Goal: Information Seeking & Learning: Check status

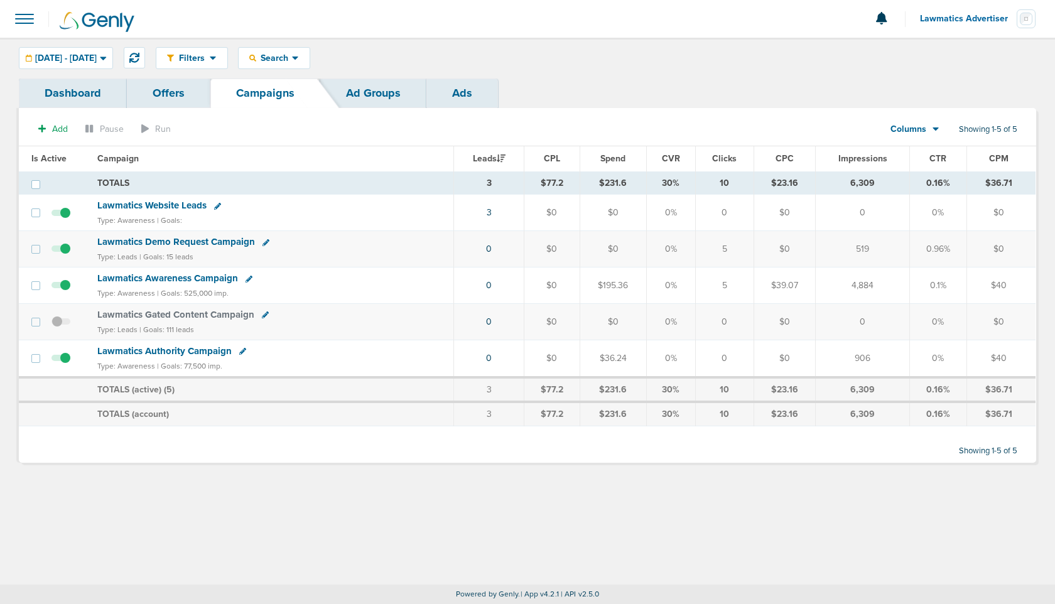
click at [167, 206] on span "Lawmatics Website Leads" at bounding box center [151, 205] width 109 height 11
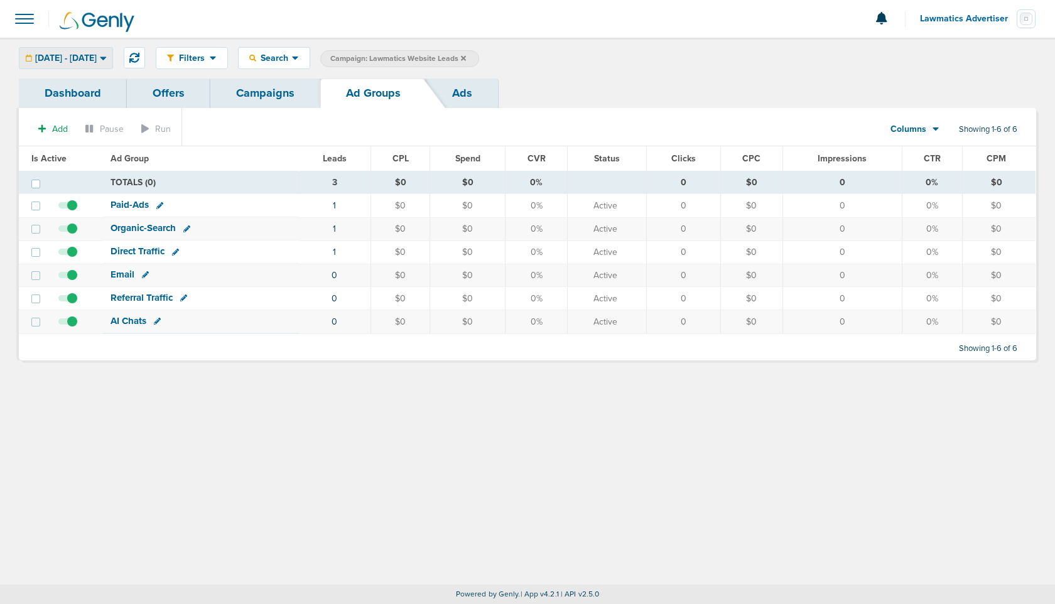
click at [97, 58] on span "[DATE] - [DATE]" at bounding box center [66, 58] width 62 height 9
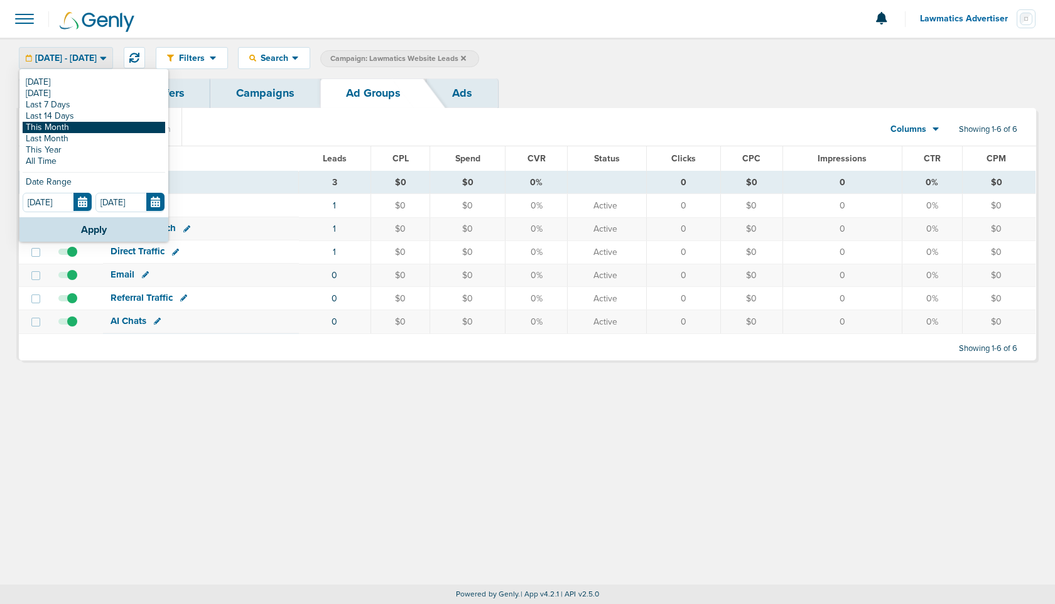
click at [72, 127] on link "This Month" at bounding box center [94, 127] width 142 height 11
type input "[DATE]"
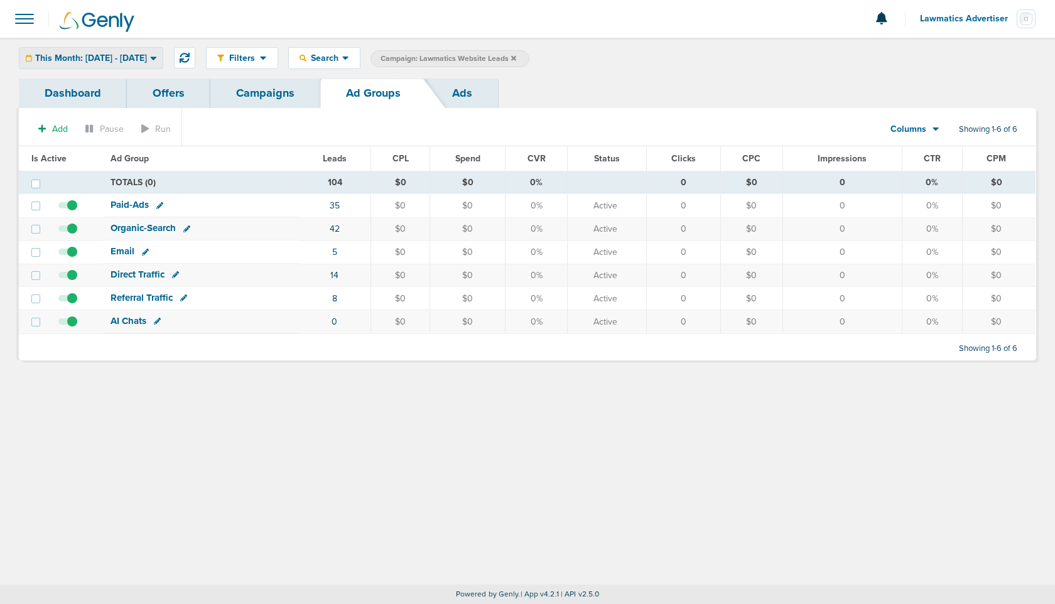
click at [146, 55] on span "This Month: [DATE] - [DATE]" at bounding box center [91, 58] width 112 height 9
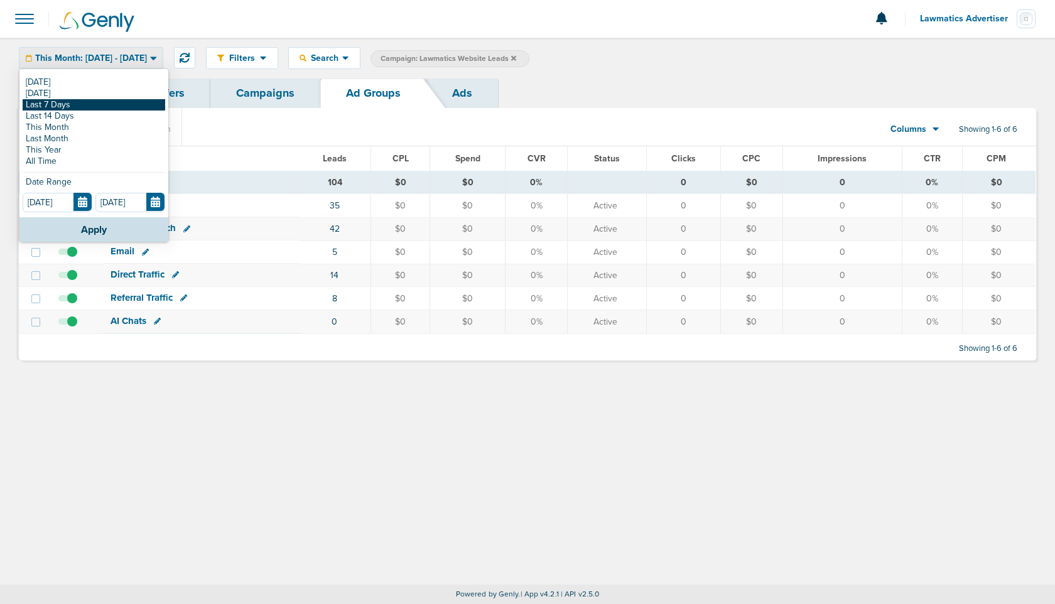
click at [79, 104] on link "Last 7 Days" at bounding box center [94, 104] width 142 height 11
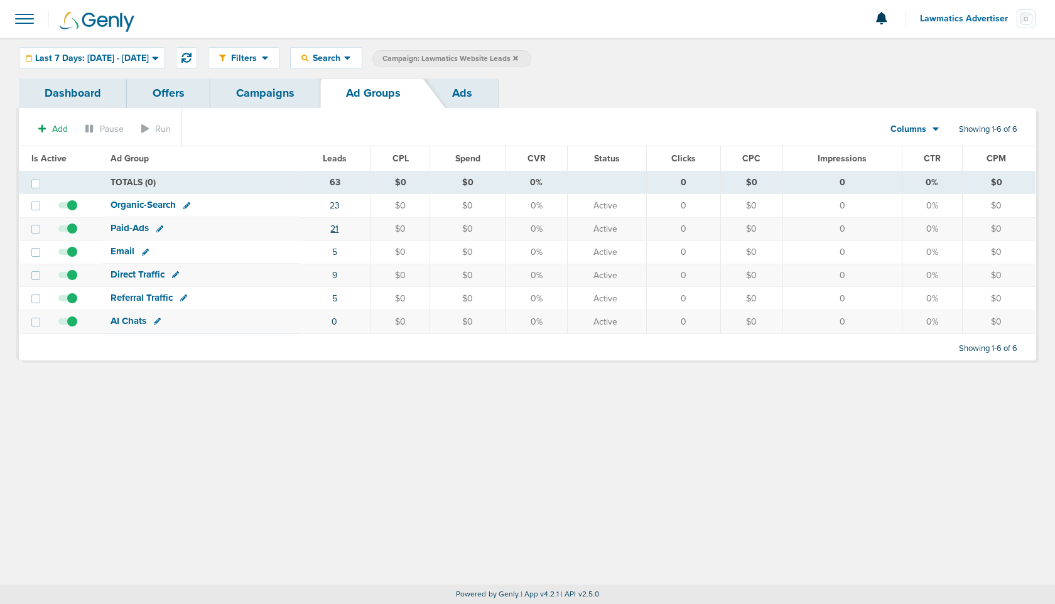
click at [335, 228] on link "21" at bounding box center [334, 228] width 8 height 11
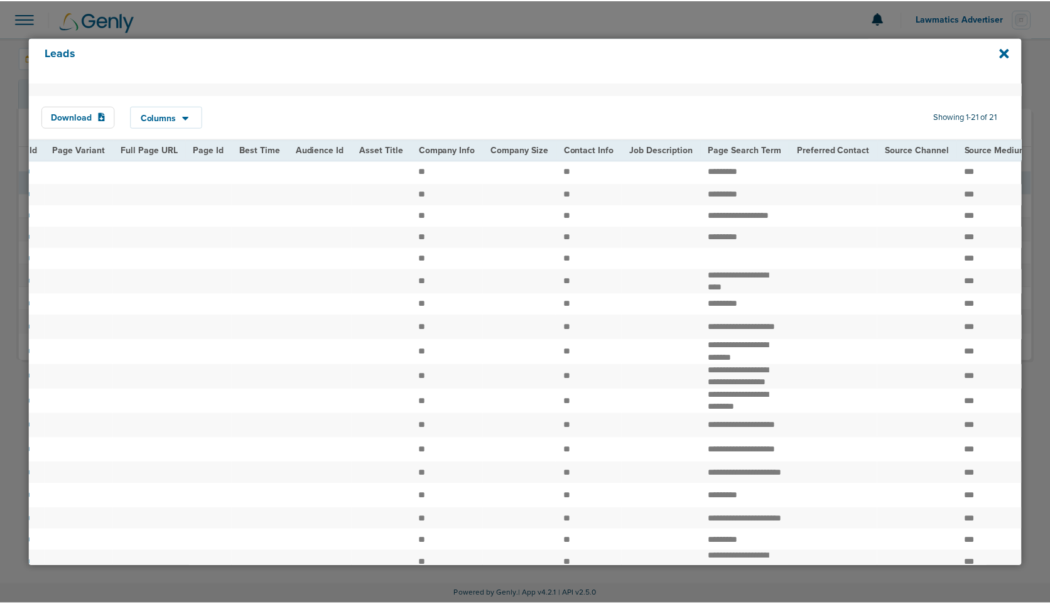
scroll to position [0, 1225]
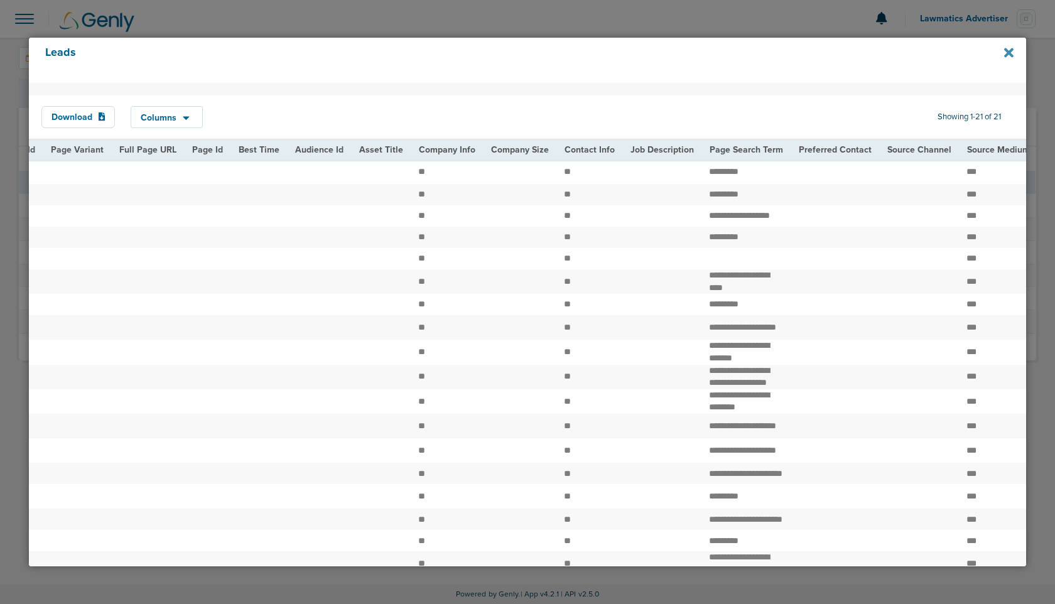
click at [1007, 55] on icon at bounding box center [1008, 52] width 9 height 9
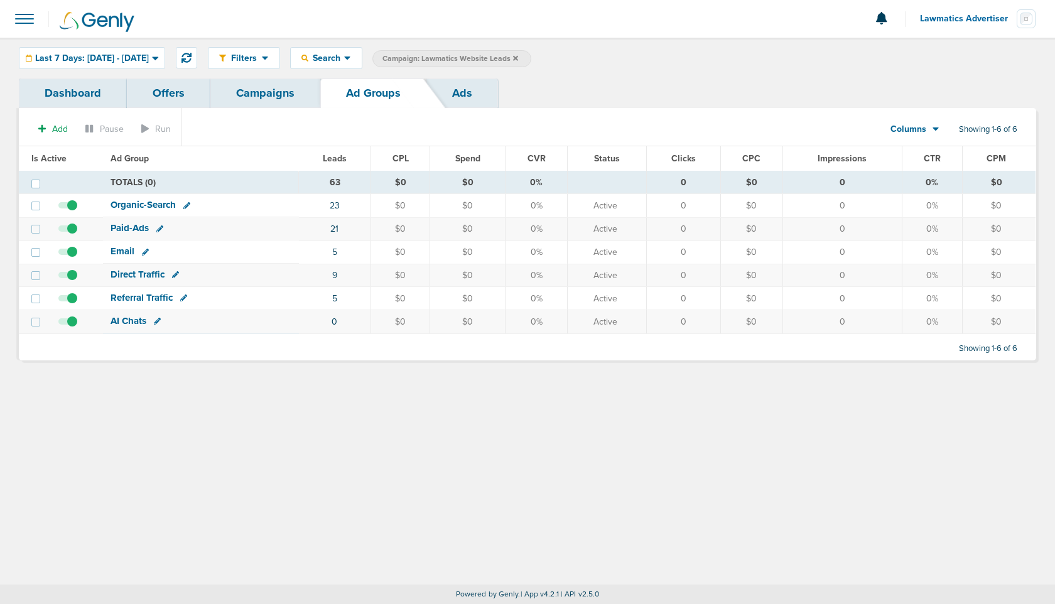
click at [77, 94] on link "Dashboard" at bounding box center [73, 93] width 108 height 30
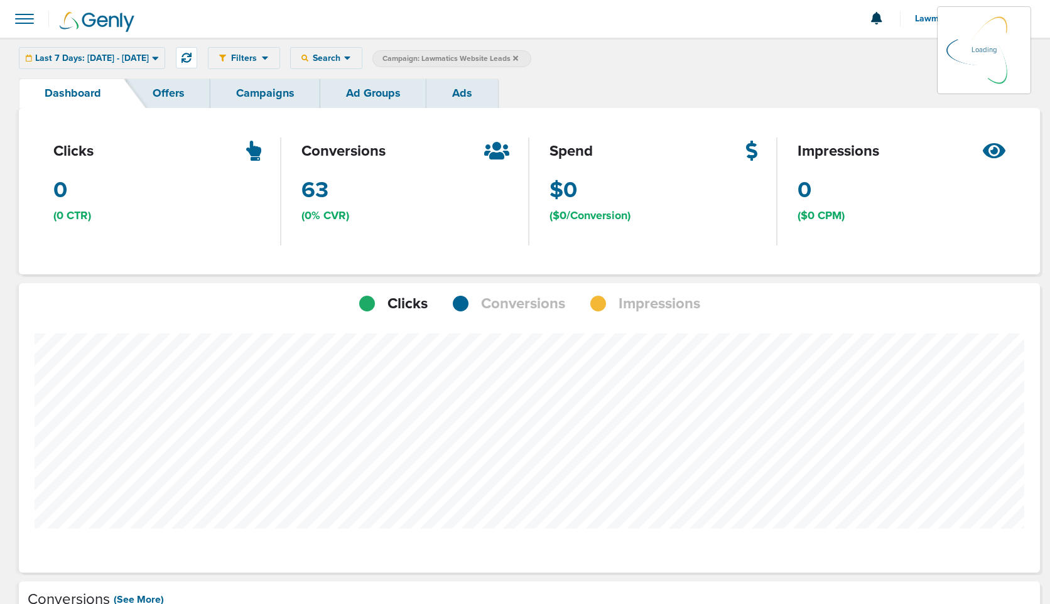
scroll to position [977, 1012]
click at [514, 303] on span "Conversions" at bounding box center [523, 303] width 84 height 21
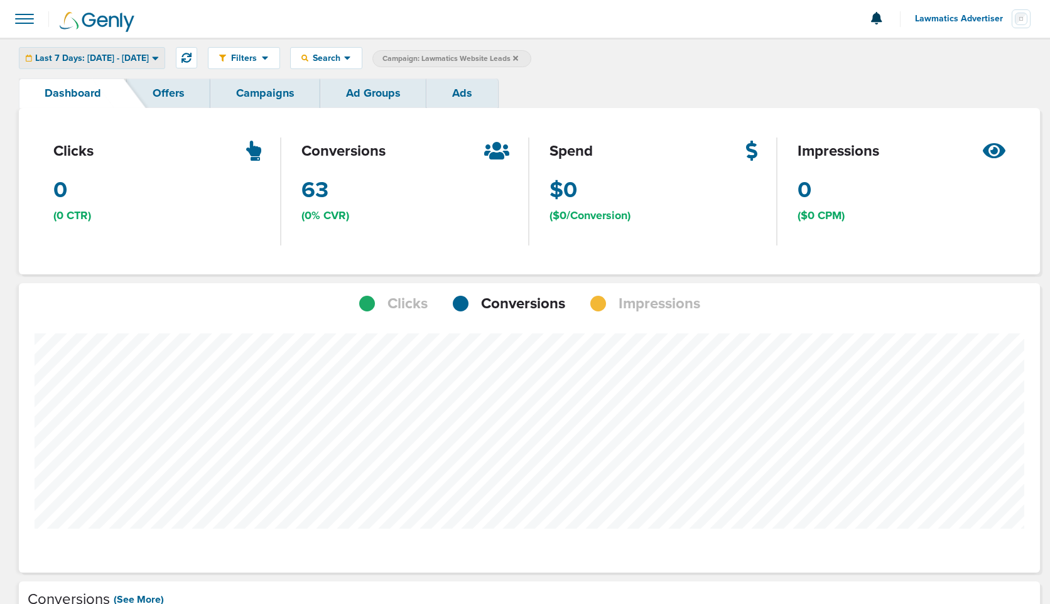
click at [149, 62] on span "Last 7 Days: [DATE] - [DATE]" at bounding box center [92, 58] width 114 height 9
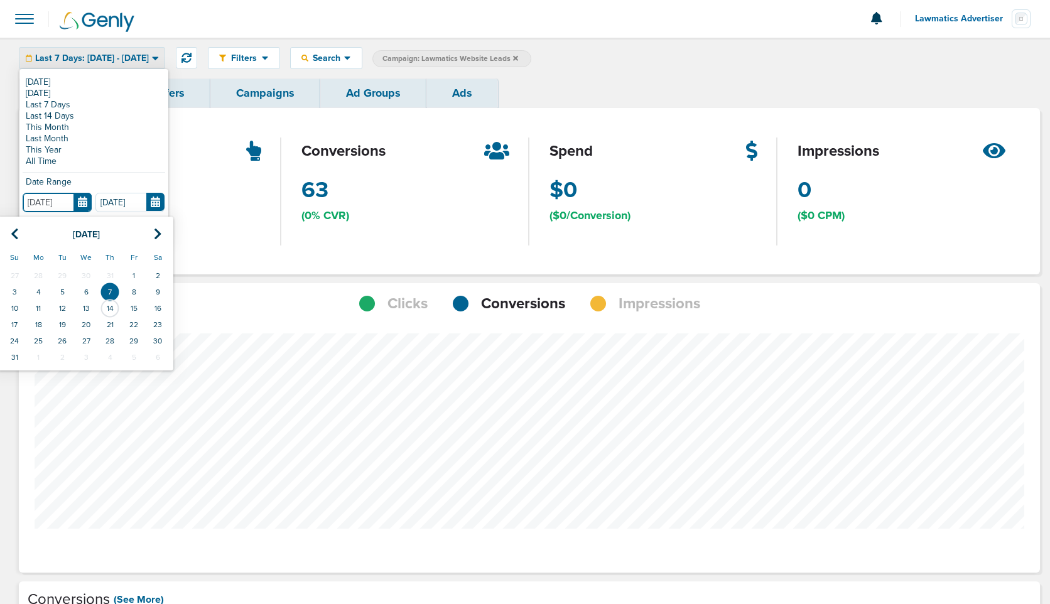
click at [83, 205] on input "[DATE]" at bounding box center [57, 202] width 69 height 19
click at [134, 278] on td "1" at bounding box center [134, 275] width 24 height 16
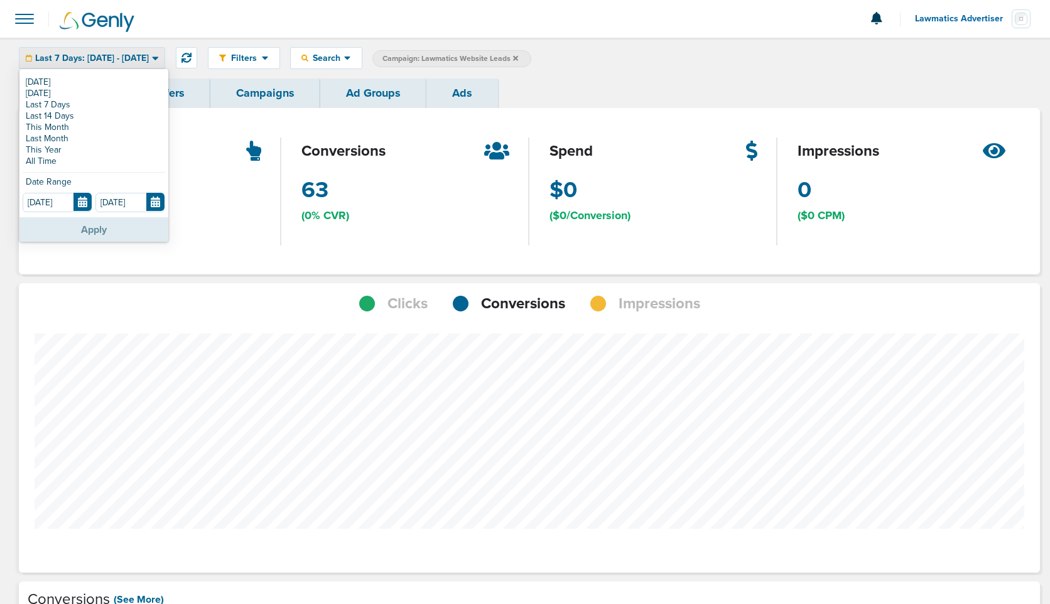
click at [129, 230] on button "Apply" at bounding box center [93, 229] width 149 height 24
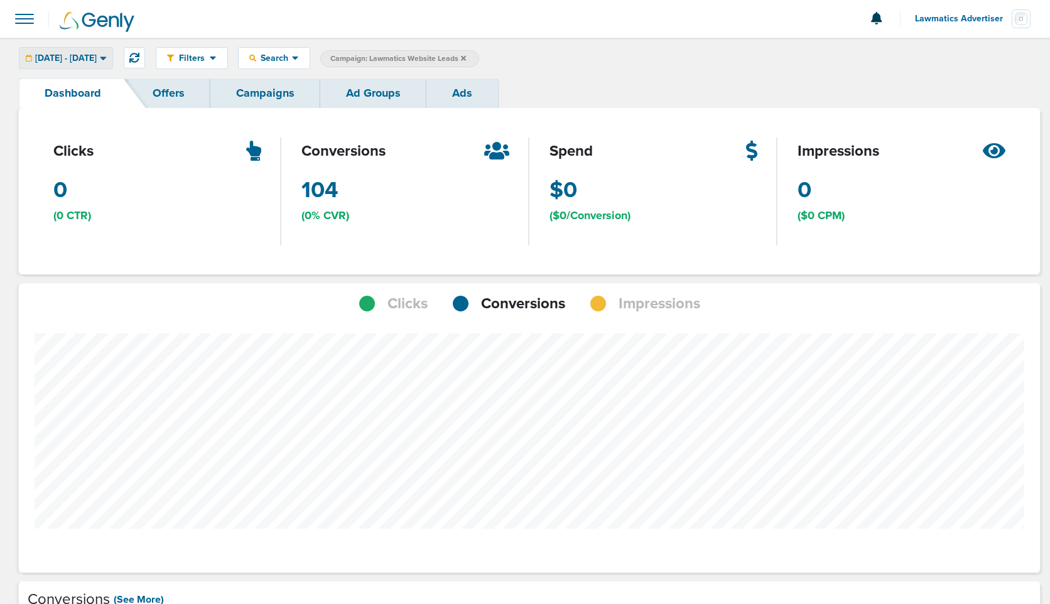
click at [97, 56] on span "[DATE] - [DATE]" at bounding box center [66, 58] width 62 height 9
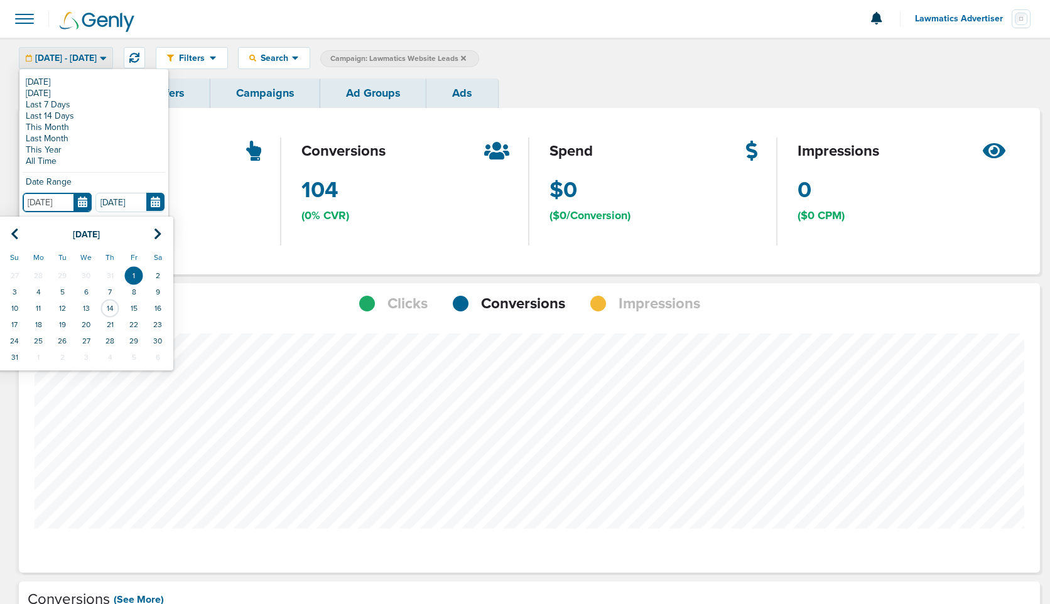
click at [84, 196] on input "[DATE]" at bounding box center [57, 202] width 69 height 19
click at [16, 228] on icon at bounding box center [15, 234] width 8 height 13
click at [65, 272] on td "1" at bounding box center [62, 275] width 24 height 16
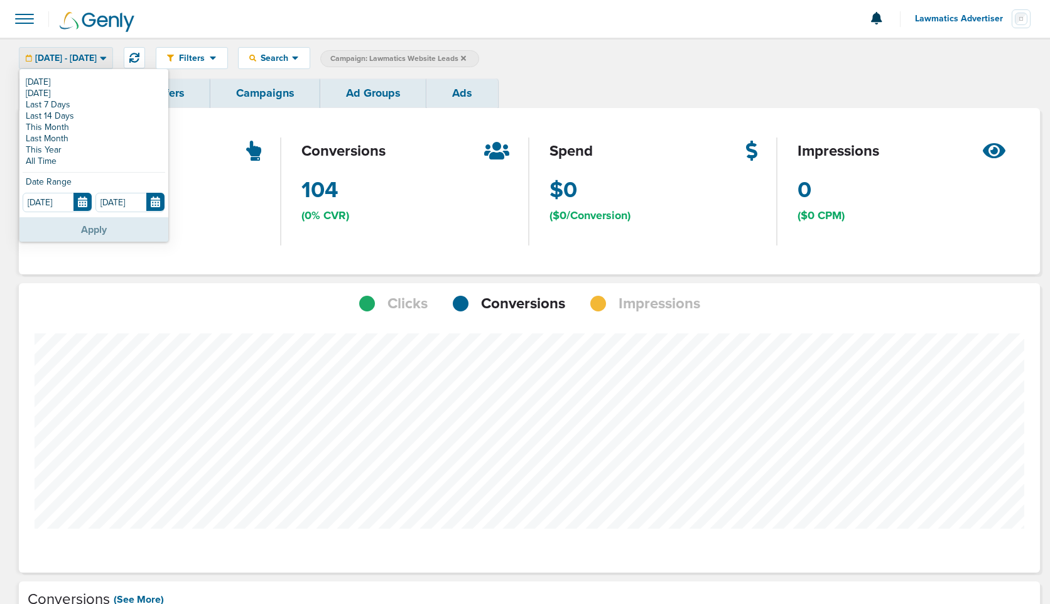
click at [99, 229] on button "Apply" at bounding box center [93, 229] width 149 height 24
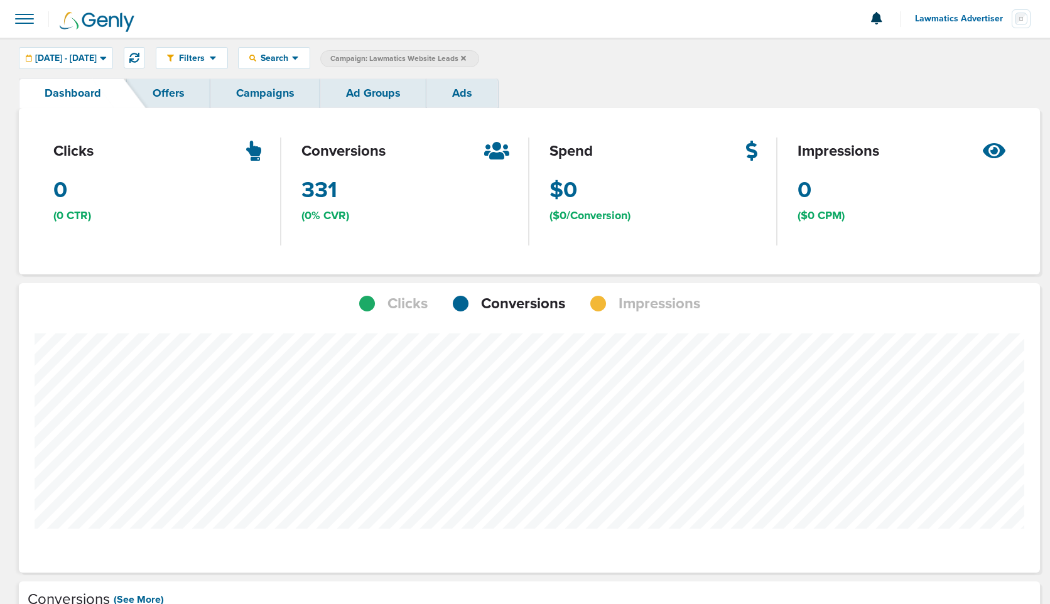
click at [261, 107] on link "Campaigns" at bounding box center [265, 93] width 110 height 30
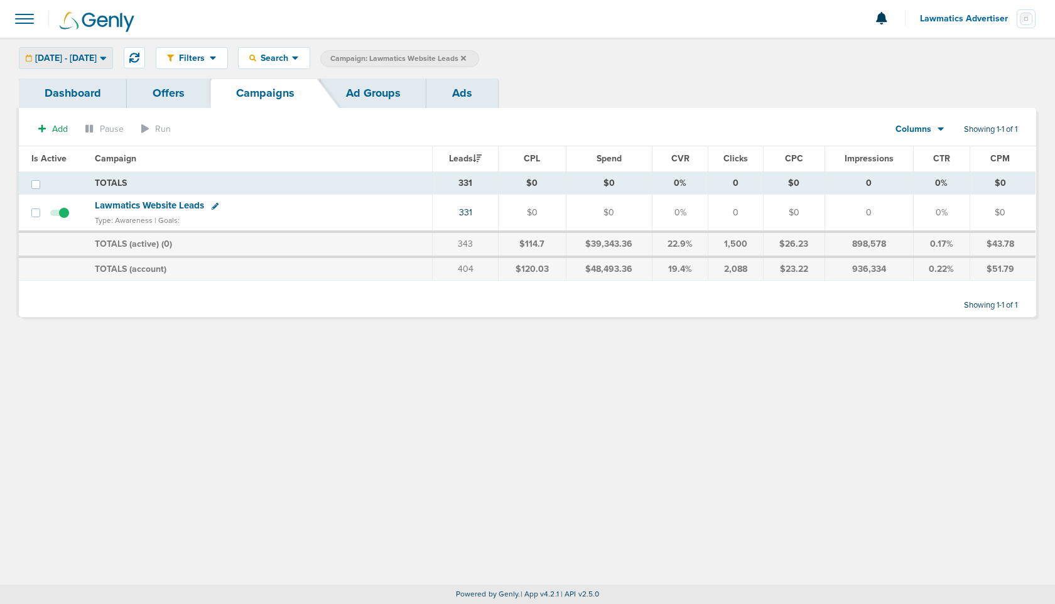
click at [97, 61] on span "[DATE] - [DATE]" at bounding box center [66, 58] width 62 height 9
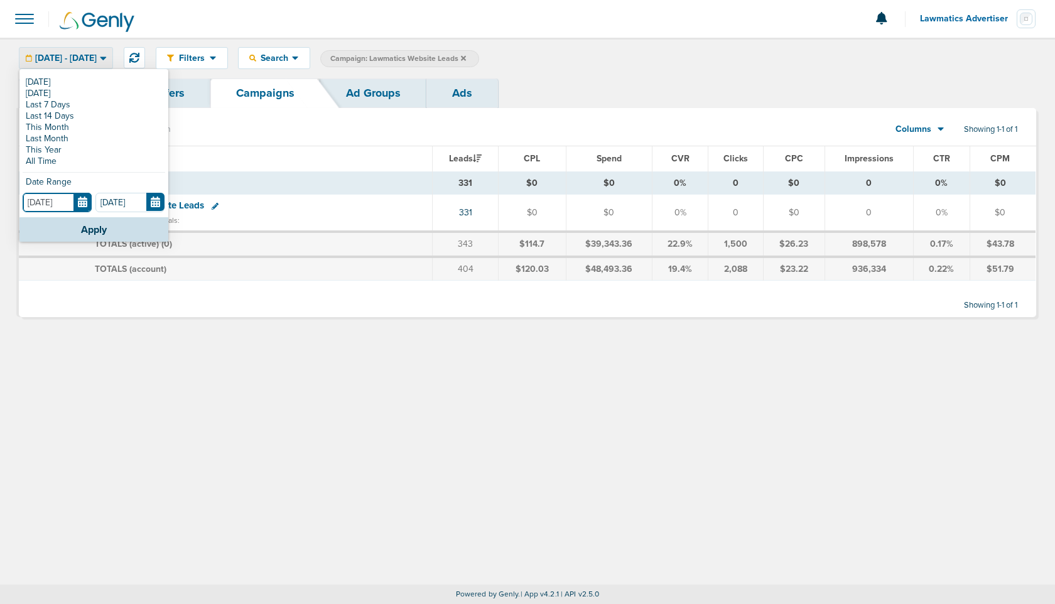
click at [82, 205] on input "[DATE]" at bounding box center [57, 202] width 69 height 19
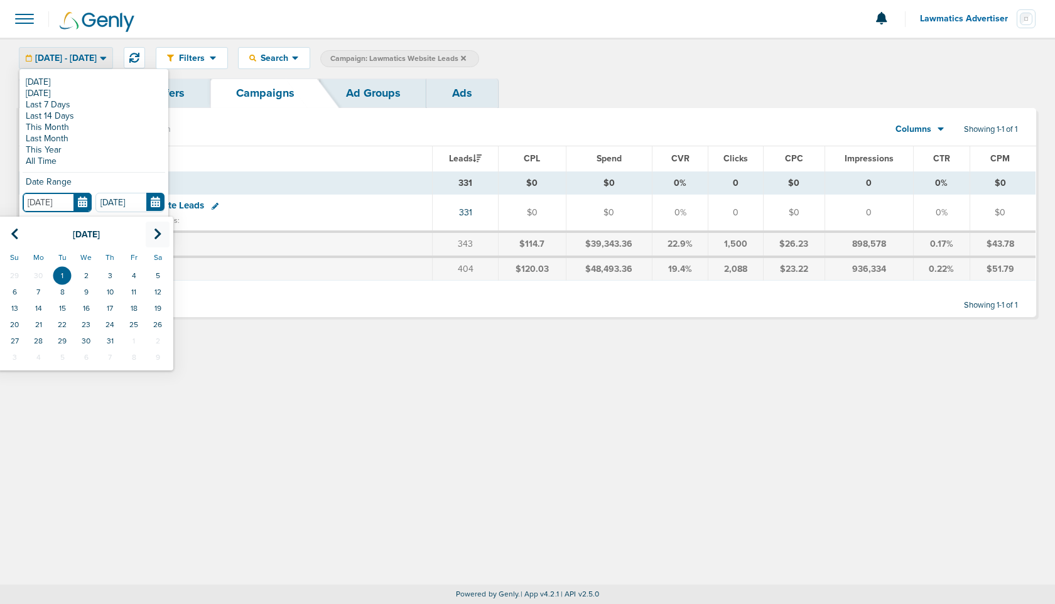
click at [157, 228] on icon at bounding box center [158, 234] width 8 height 13
click at [14, 294] on td "3" at bounding box center [15, 292] width 24 height 16
type input "[DATE]"
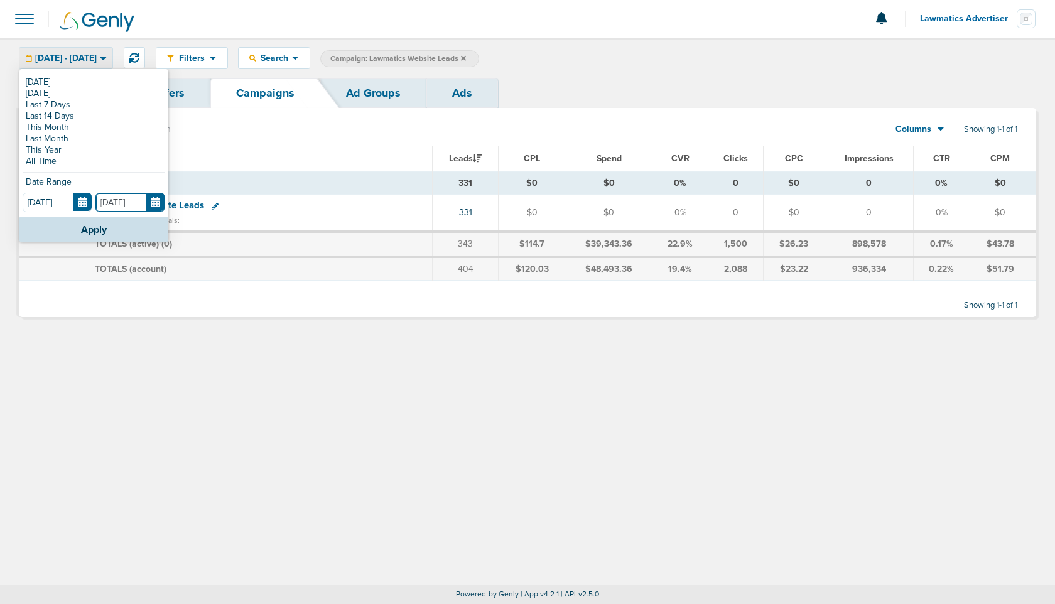
click at [155, 205] on input "[DATE]" at bounding box center [129, 202] width 69 height 19
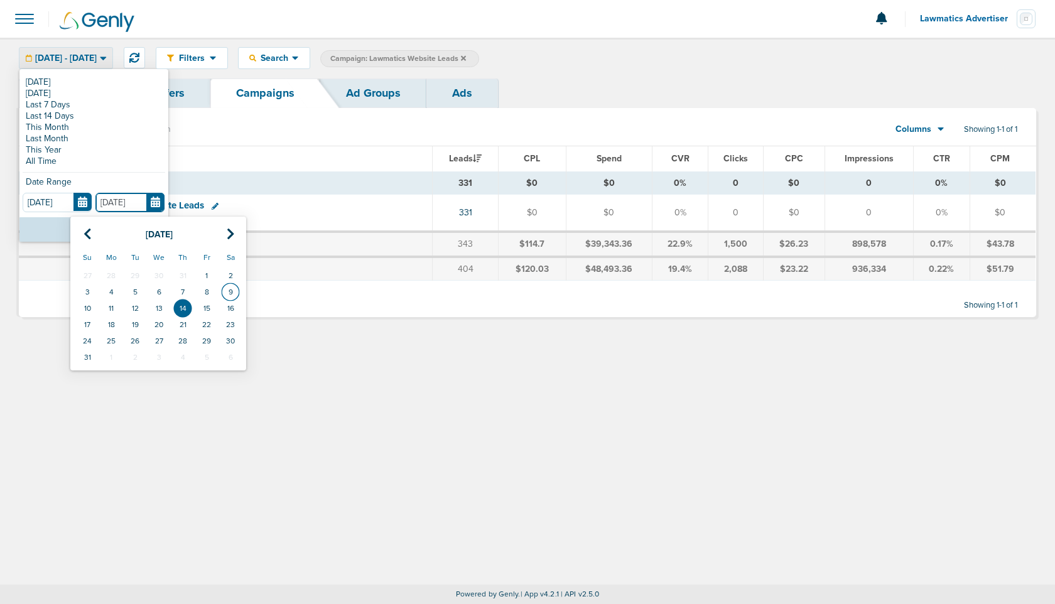
click at [232, 290] on td "9" at bounding box center [230, 292] width 24 height 16
type input "[DATE]"
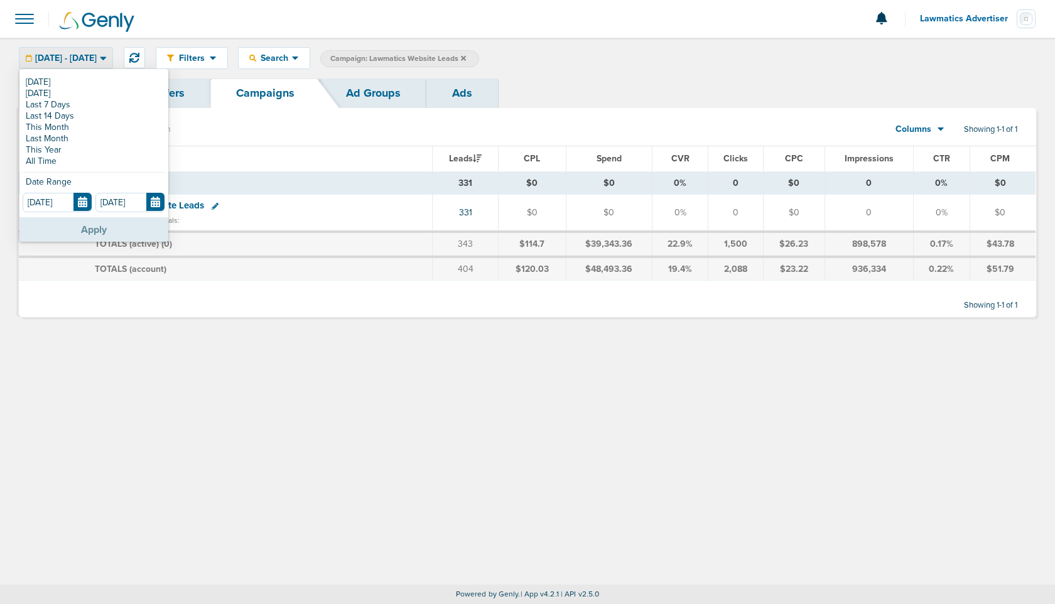
click at [95, 232] on button "Apply" at bounding box center [93, 229] width 149 height 24
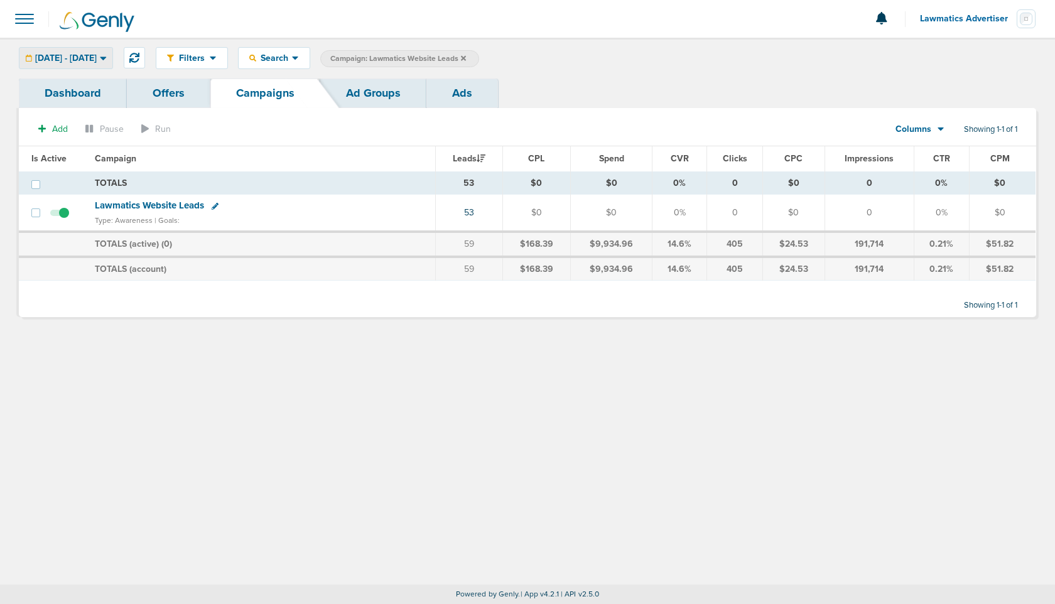
click at [70, 60] on span "[DATE] - [DATE]" at bounding box center [66, 58] width 62 height 9
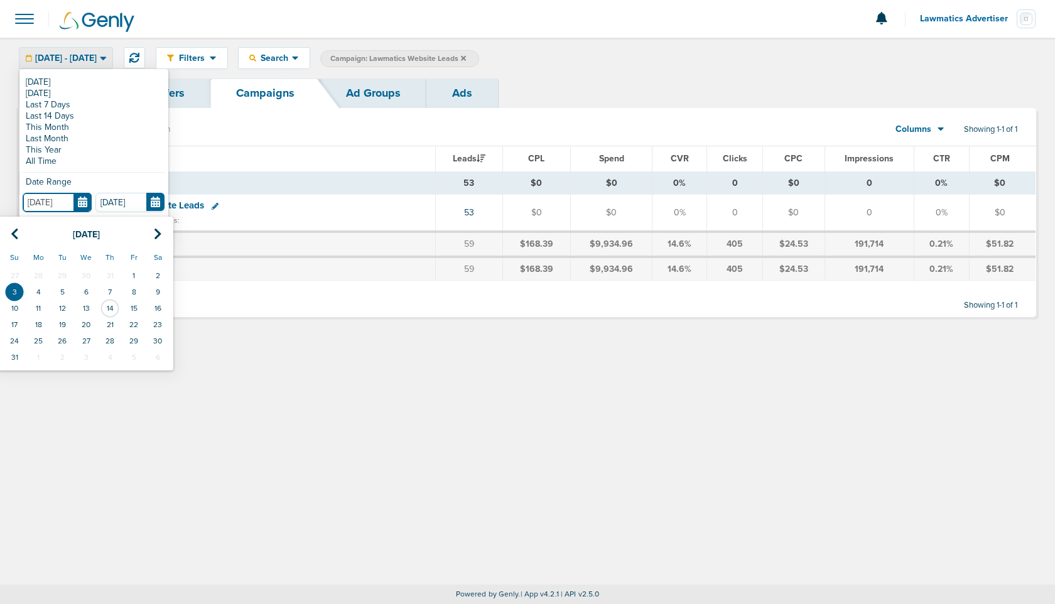
click at [89, 198] on input "[DATE]" at bounding box center [57, 202] width 69 height 19
click at [368, 128] on section "Add Pause Run Columns Media Stats Sales Performance Custom Showing 1-1 of 1" at bounding box center [527, 131] width 1017 height 29
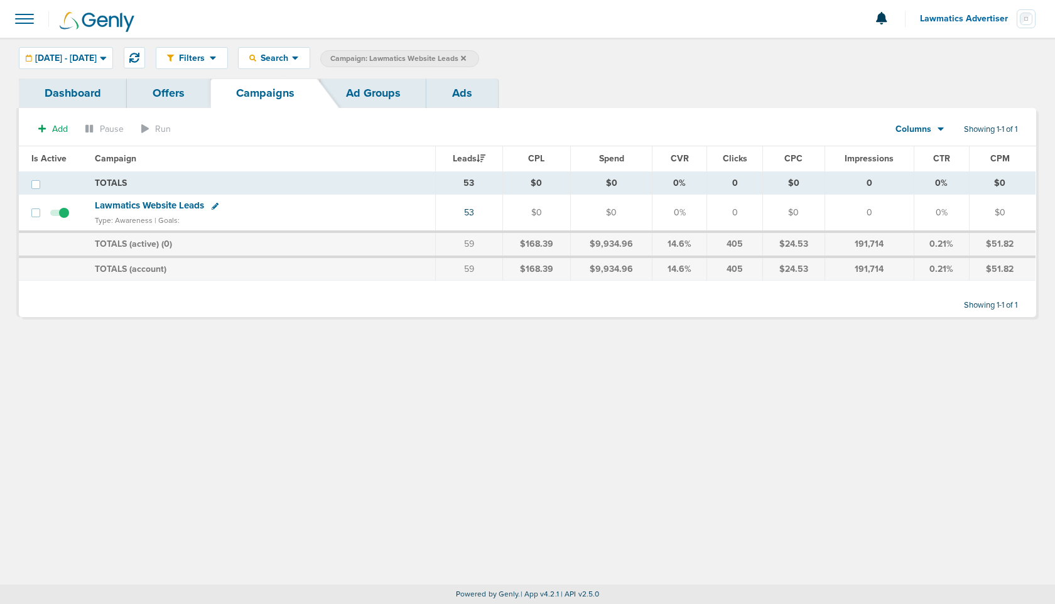
click at [148, 208] on span "Lawmatics Website Leads" at bounding box center [149, 205] width 109 height 11
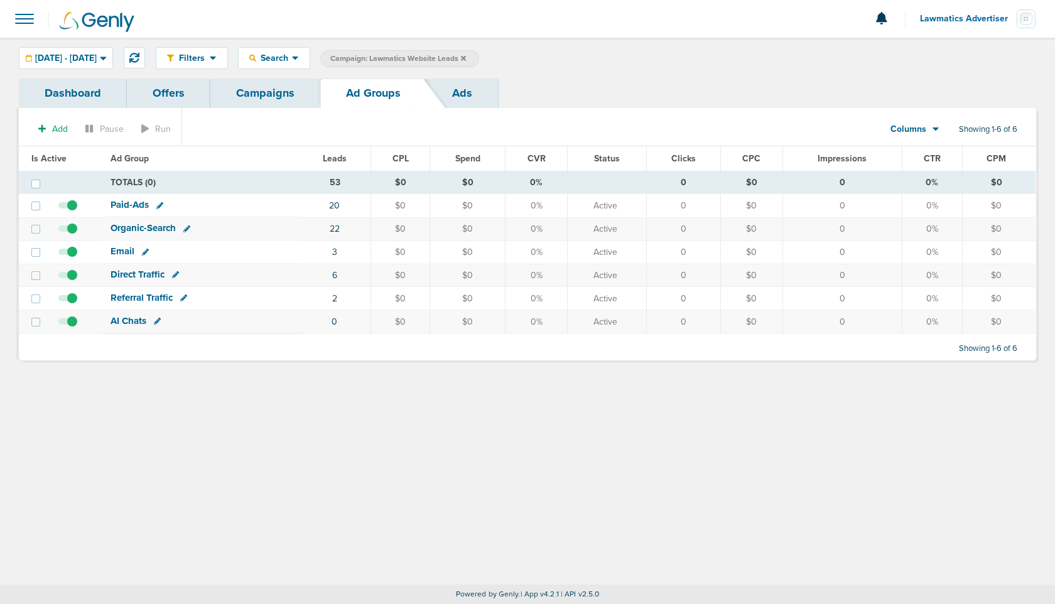
drag, startPoint x: 325, startPoint y: 274, endPoint x: 352, endPoint y: 276, distance: 27.7
click at [352, 276] on td "6" at bounding box center [335, 275] width 72 height 23
drag, startPoint x: 323, startPoint y: 225, endPoint x: 360, endPoint y: 230, distance: 37.4
click at [360, 230] on td "22" at bounding box center [335, 228] width 72 height 23
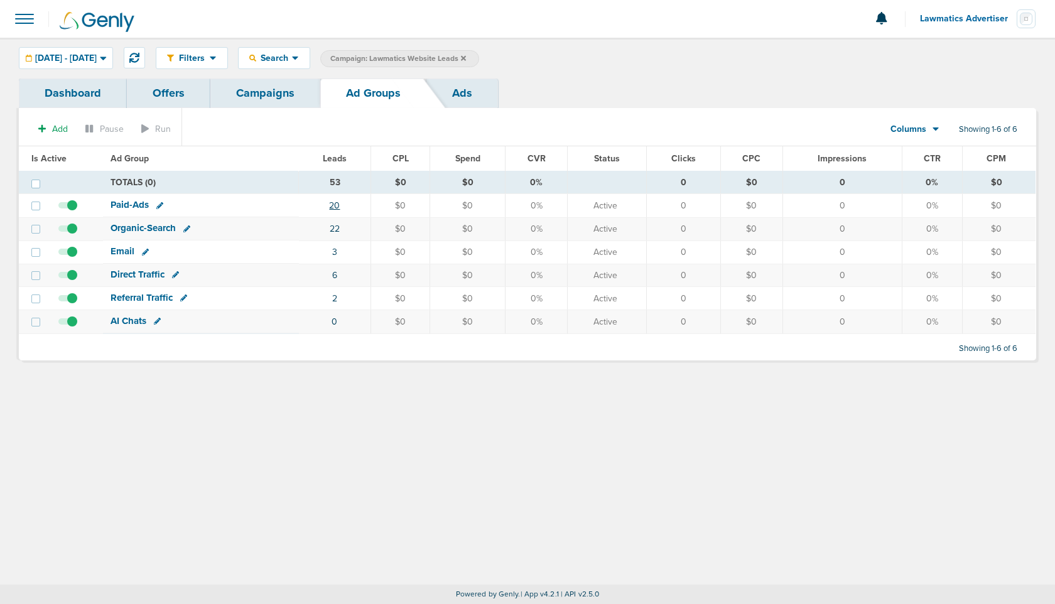
click at [335, 206] on link "20" at bounding box center [334, 205] width 11 height 11
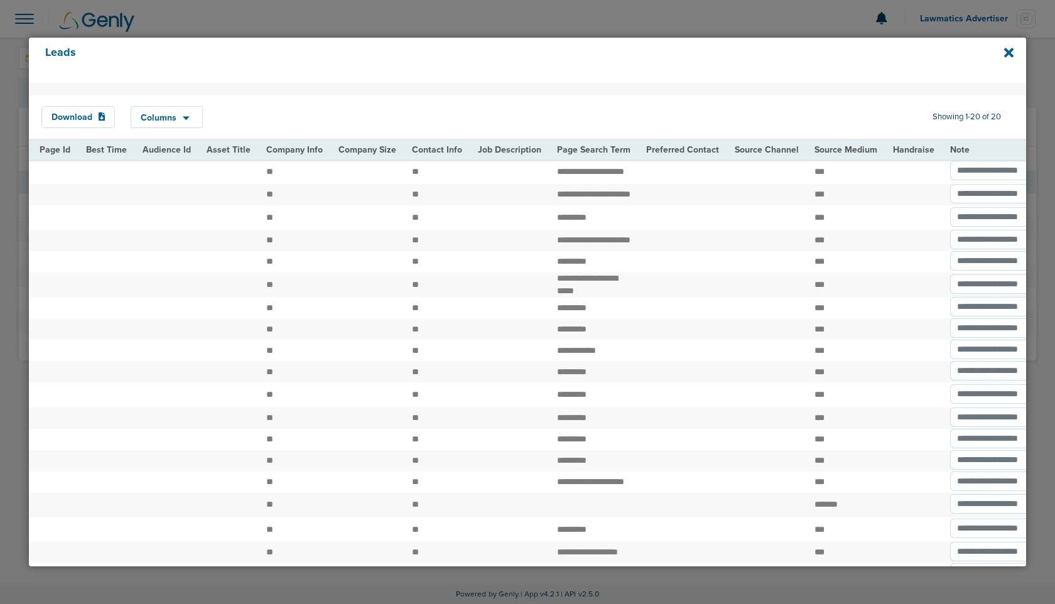
scroll to position [0, 1407]
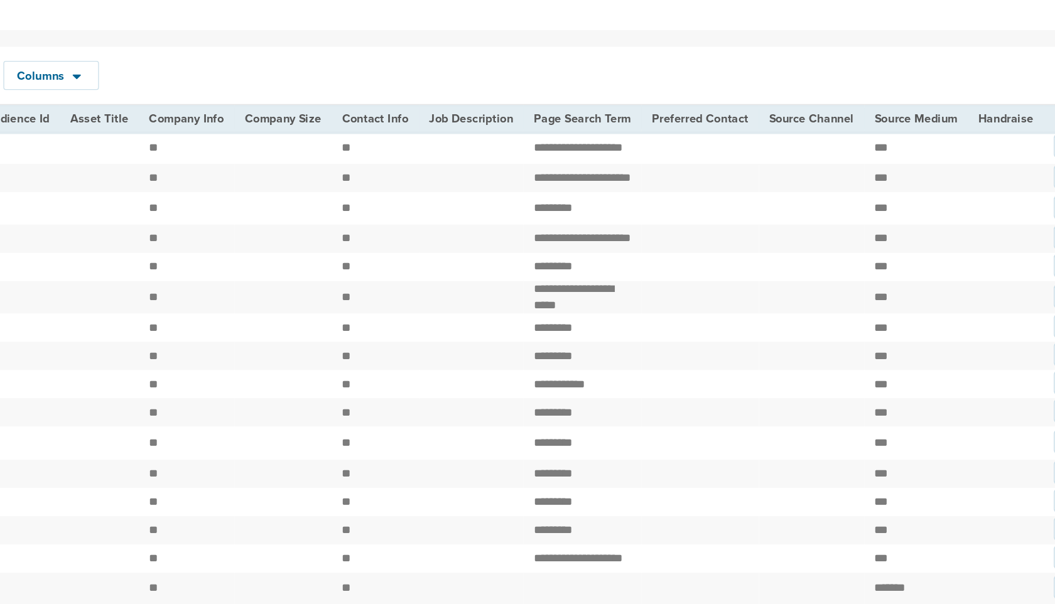
drag, startPoint x: 503, startPoint y: 191, endPoint x: 554, endPoint y: 211, distance: 54.4
drag, startPoint x: 503, startPoint y: 239, endPoint x: 548, endPoint y: 256, distance: 47.9
click at [548, 251] on td "**********" at bounding box center [568, 240] width 89 height 21
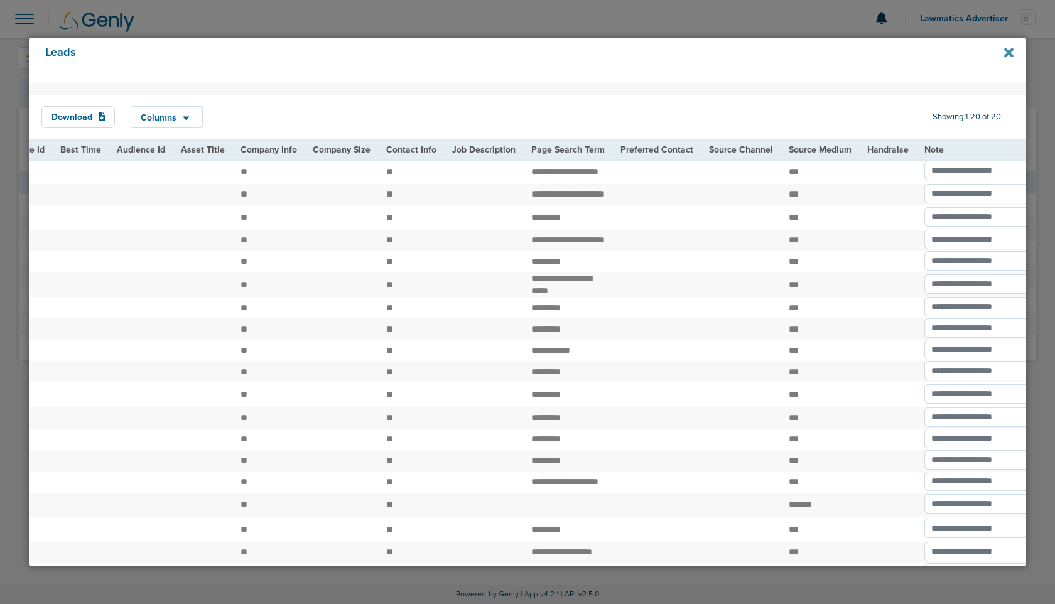
click at [1004, 55] on icon at bounding box center [1008, 53] width 9 height 14
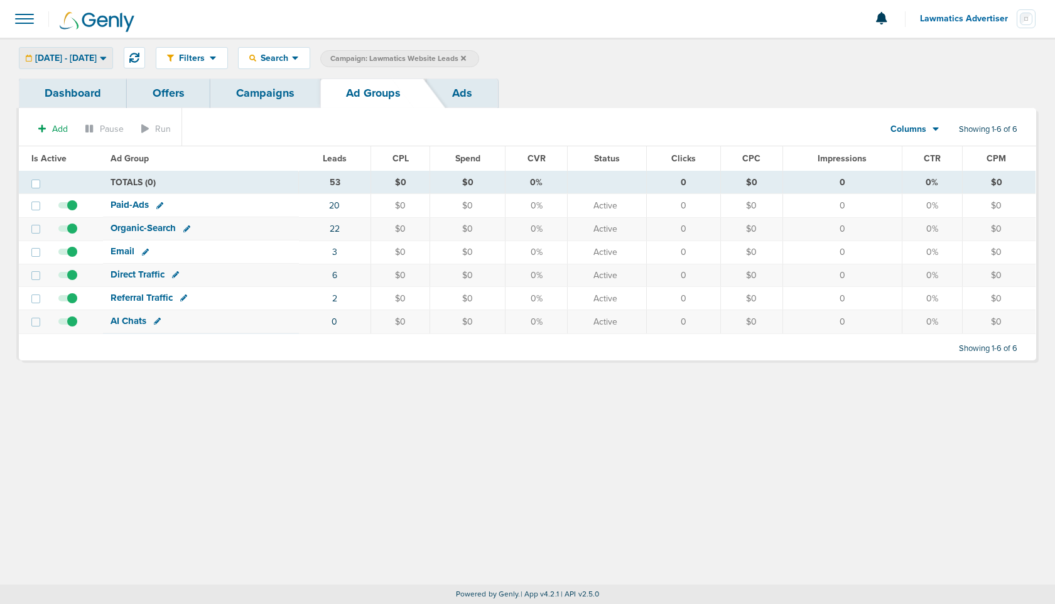
click at [97, 54] on span "[DATE] - [DATE]" at bounding box center [66, 58] width 62 height 9
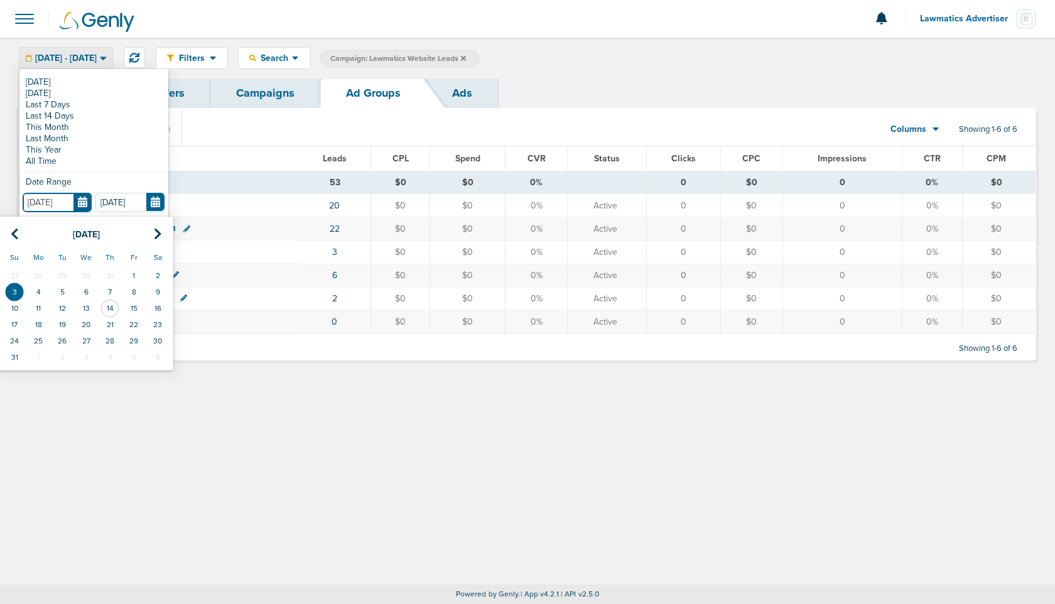
click at [84, 198] on input "[DATE]" at bounding box center [57, 202] width 69 height 19
click at [16, 309] on td "10" at bounding box center [15, 308] width 24 height 16
type input "[DATE]"
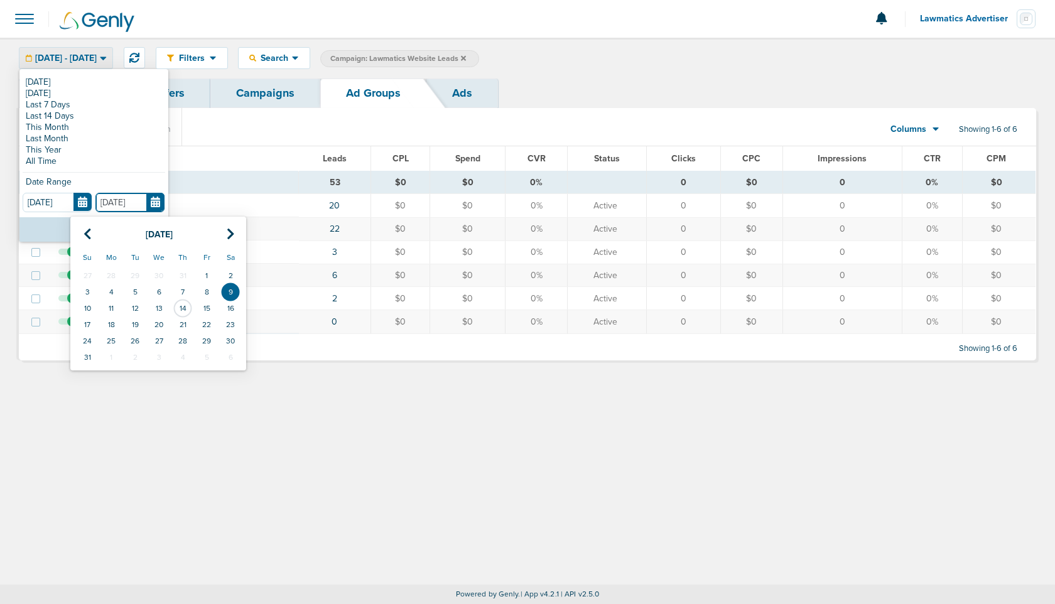
click at [154, 202] on input "[DATE]" at bounding box center [129, 202] width 69 height 19
click at [183, 305] on td "14" at bounding box center [183, 308] width 24 height 16
type input "[DATE]"
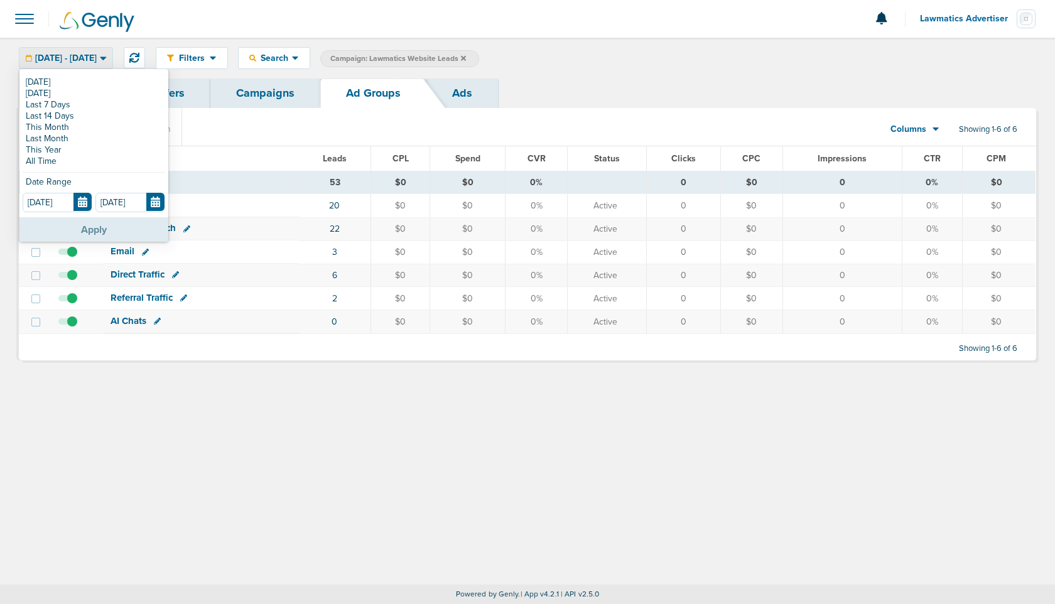
click at [104, 228] on button "Apply" at bounding box center [93, 229] width 149 height 24
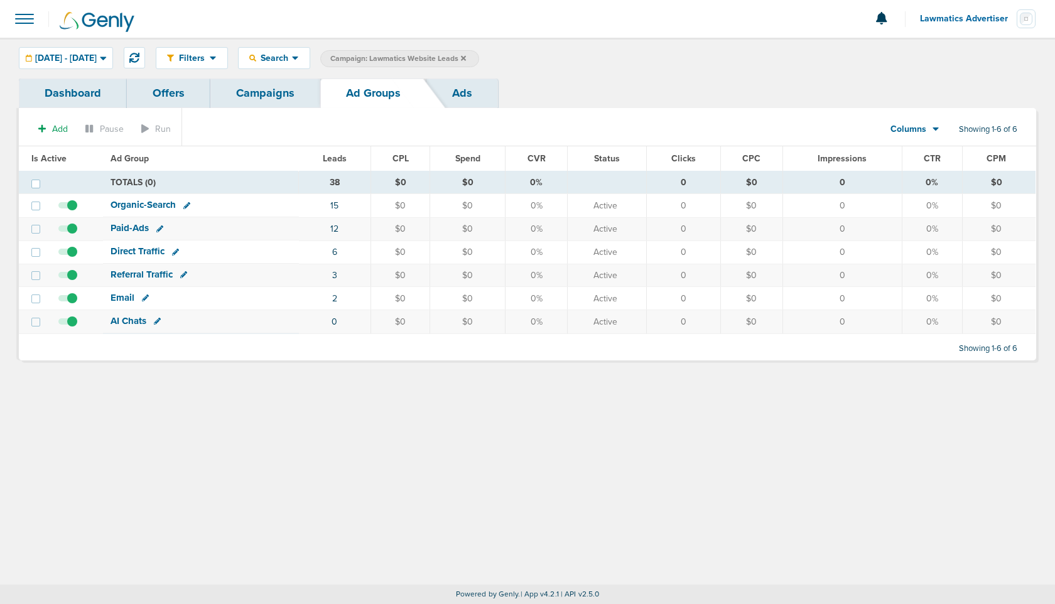
drag, startPoint x: 325, startPoint y: 184, endPoint x: 348, endPoint y: 184, distance: 22.6
click at [347, 184] on td "38" at bounding box center [335, 182] width 72 height 23
drag, startPoint x: 348, startPoint y: 178, endPoint x: 313, endPoint y: 178, distance: 34.5
click at [313, 178] on td "38" at bounding box center [335, 182] width 72 height 23
click at [335, 225] on link "12" at bounding box center [334, 228] width 8 height 11
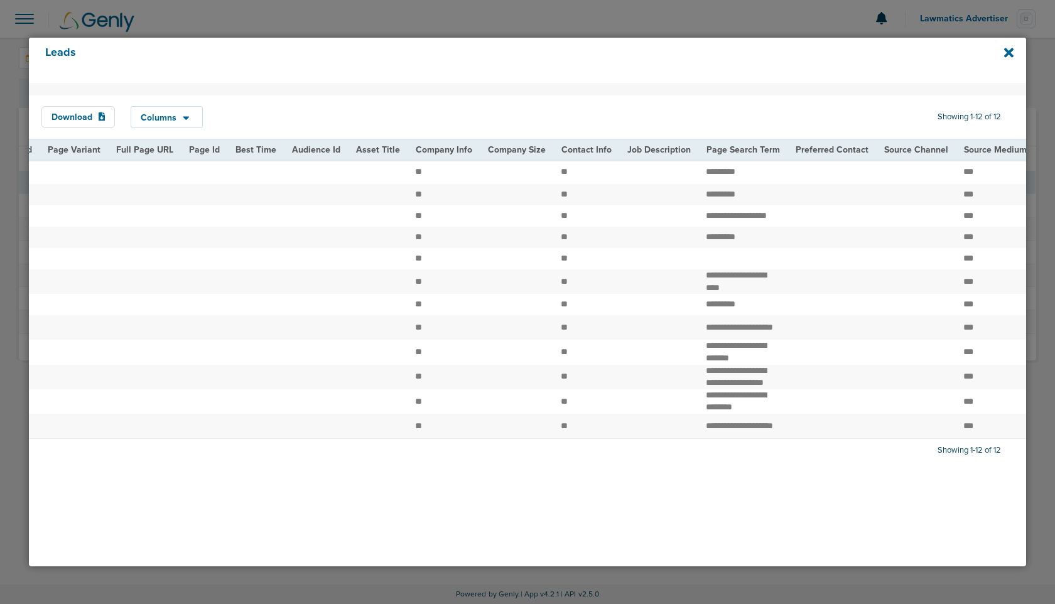
scroll to position [0, 1249]
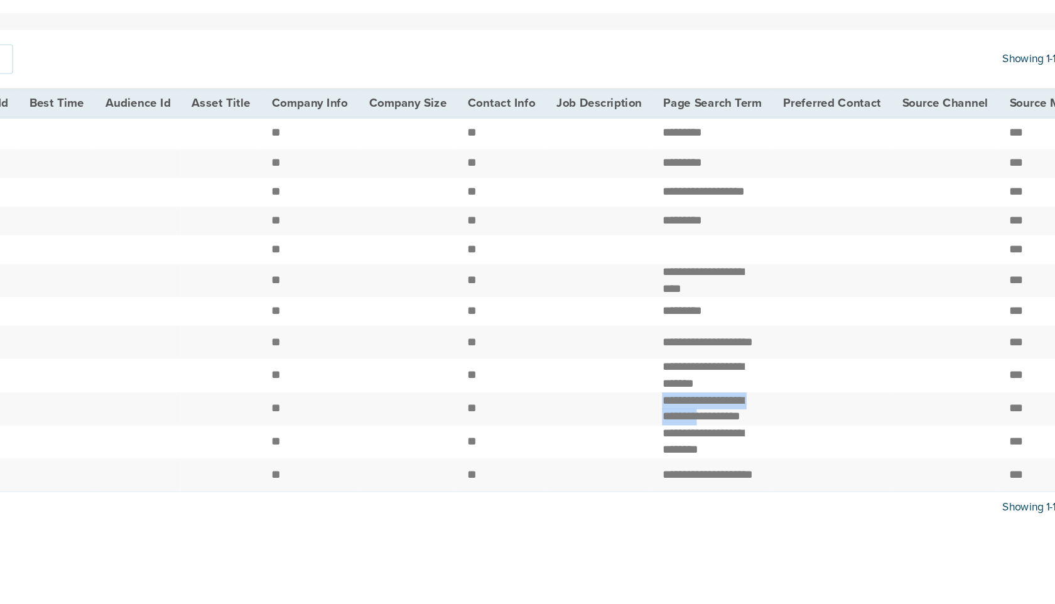
drag, startPoint x: 655, startPoint y: 387, endPoint x: 719, endPoint y: 402, distance: 65.2
click at [719, 389] on td "**********" at bounding box center [721, 377] width 89 height 24
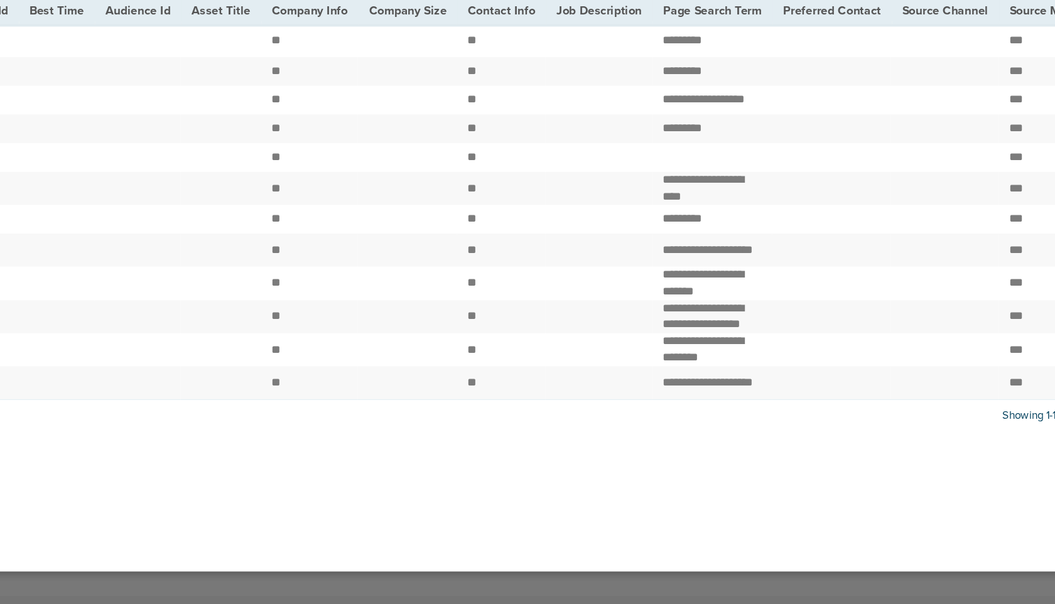
click at [705, 383] on td "**********" at bounding box center [721, 377] width 89 height 24
drag, startPoint x: 655, startPoint y: 388, endPoint x: 702, endPoint y: 409, distance: 51.1
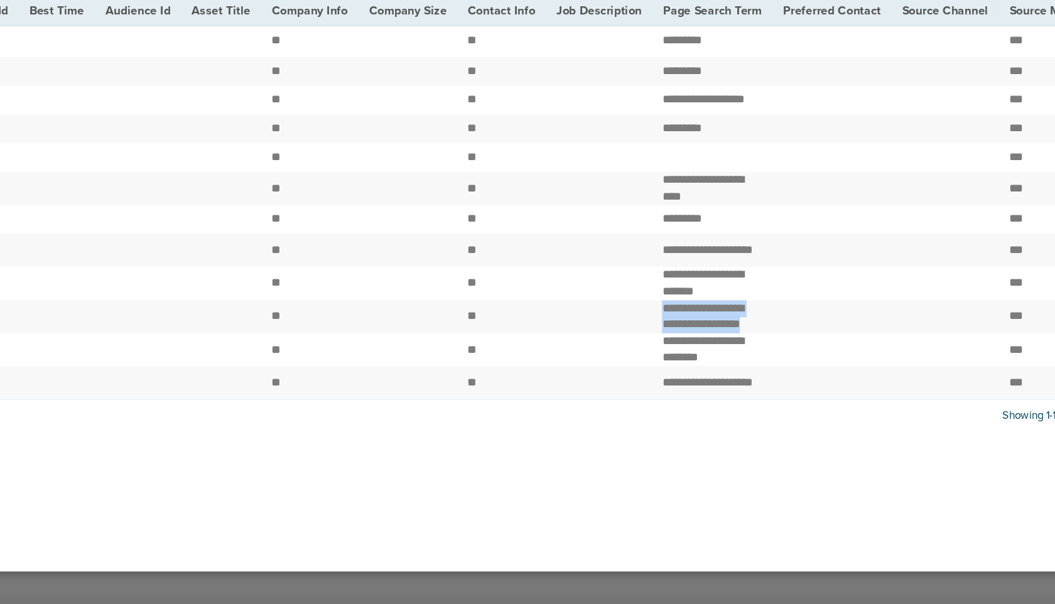
click at [702, 389] on td "**********" at bounding box center [721, 377] width 89 height 24
drag, startPoint x: 655, startPoint y: 424, endPoint x: 714, endPoint y: 439, distance: 61.4
click at [714, 414] on td "**********" at bounding box center [721, 401] width 89 height 24
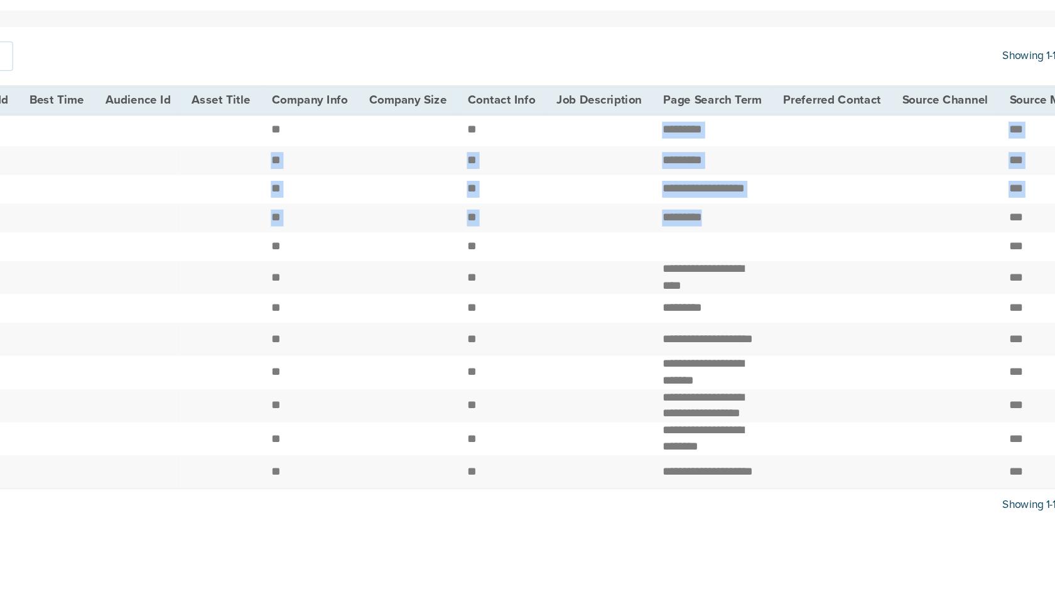
drag, startPoint x: 656, startPoint y: 170, endPoint x: 705, endPoint y: 256, distance: 99.0
click at [705, 256] on tbody "**********" at bounding box center [20, 298] width 2480 height 279
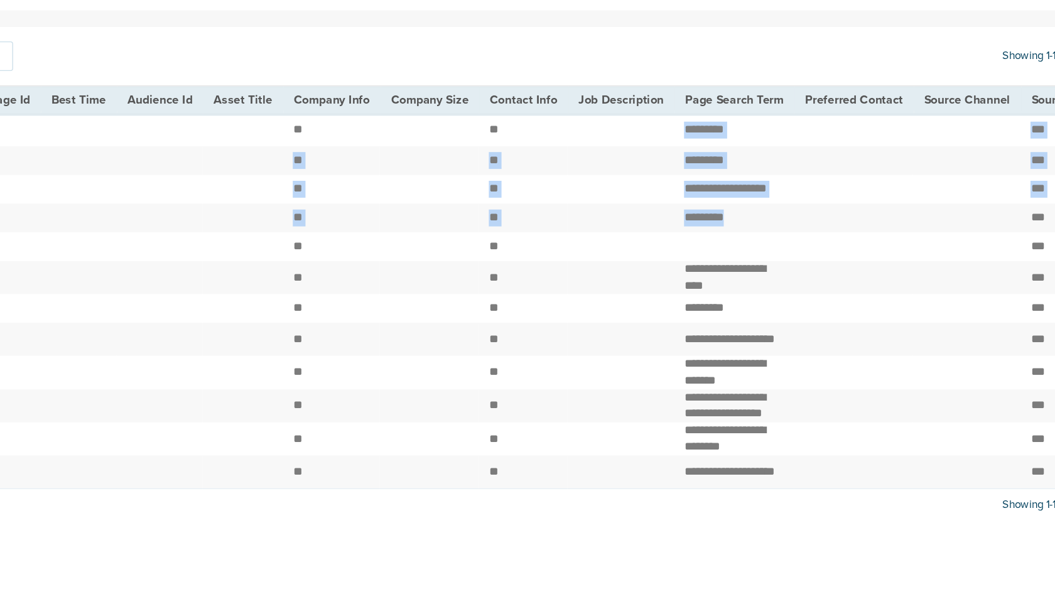
scroll to position [0, 1225]
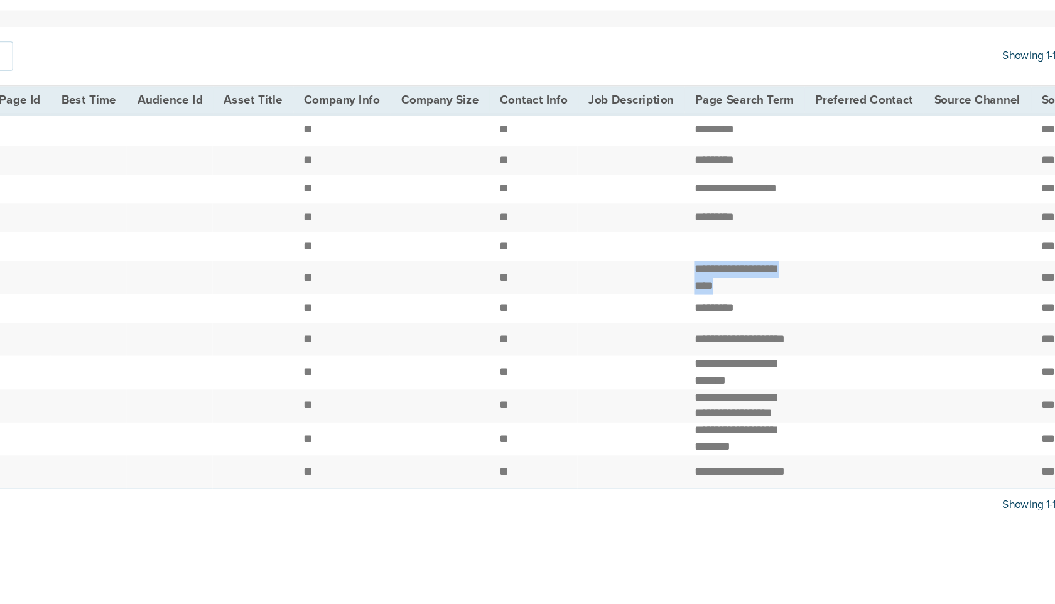
drag, startPoint x: 680, startPoint y: 289, endPoint x: 724, endPoint y: 301, distance: 44.8
click at [724, 294] on td "**********" at bounding box center [745, 281] width 89 height 24
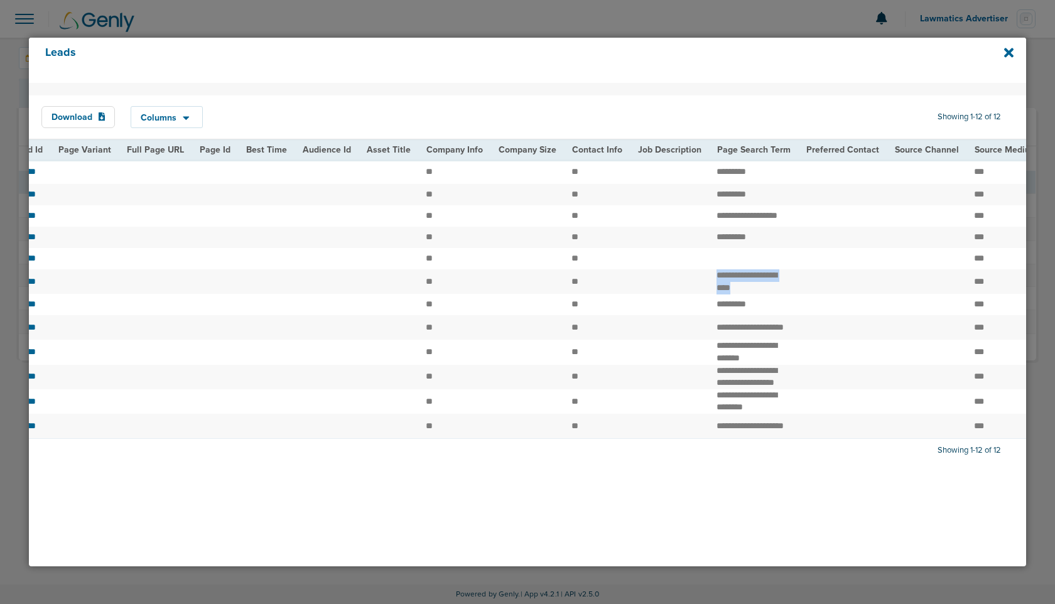
scroll to position [0, 1220]
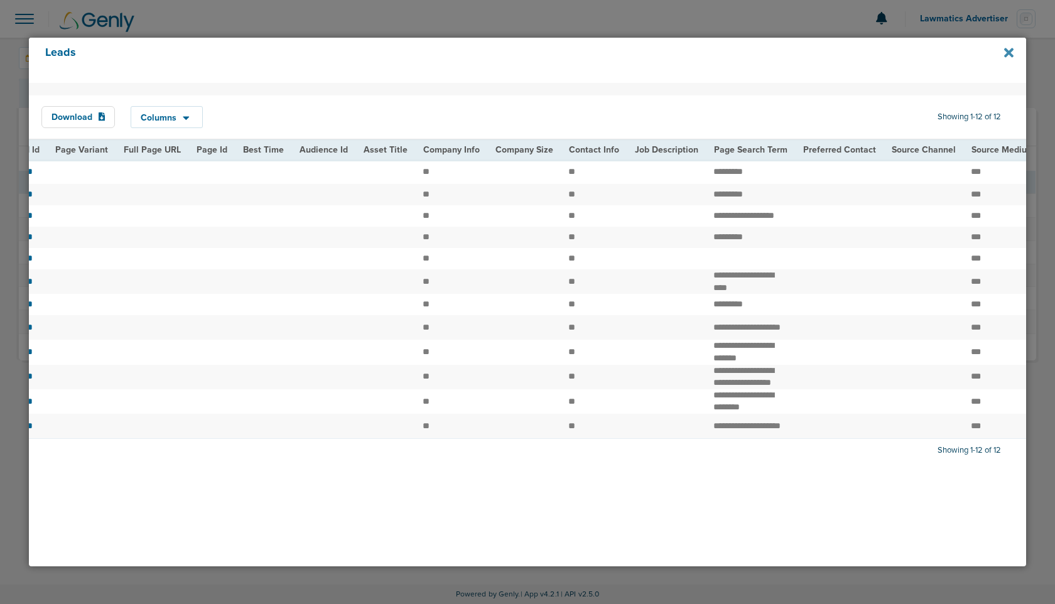
click at [1006, 53] on icon at bounding box center [1008, 53] width 9 height 14
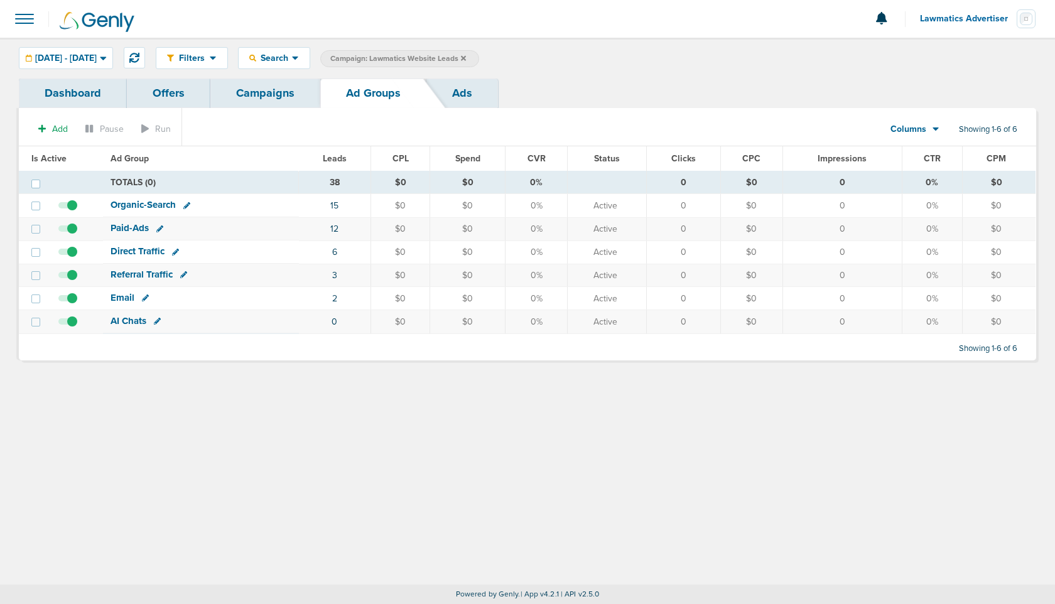
click at [279, 85] on link "Campaigns" at bounding box center [265, 93] width 110 height 30
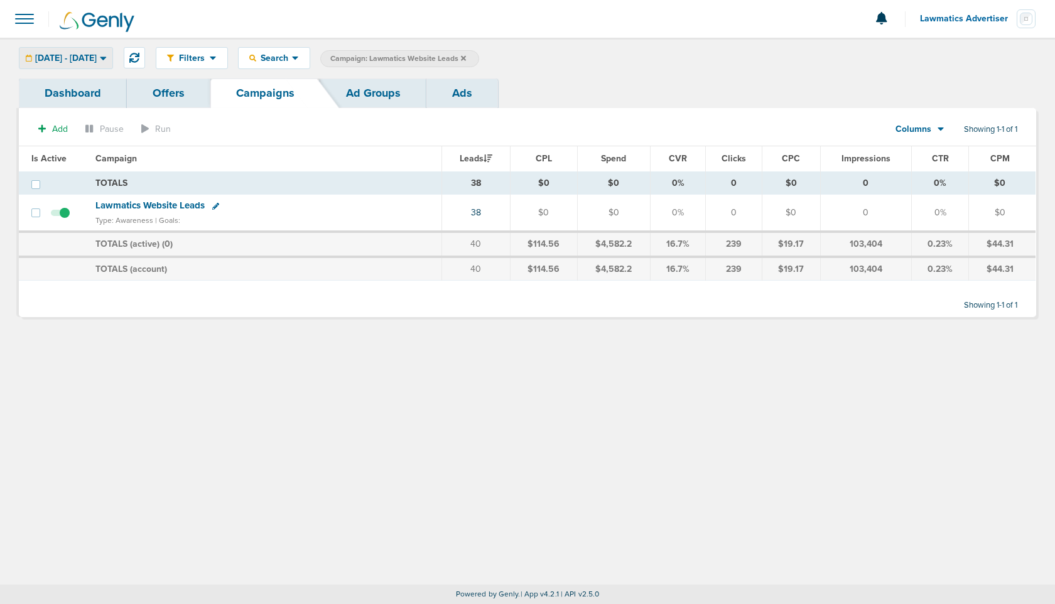
click at [81, 62] on span "[DATE] - [DATE]" at bounding box center [66, 58] width 62 height 9
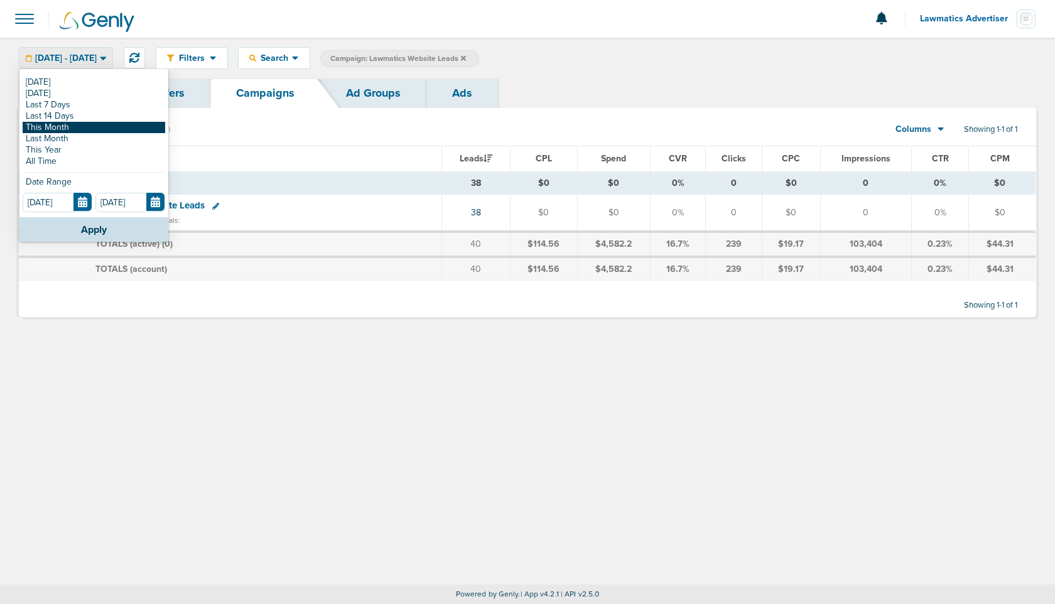
click at [68, 126] on link "This Month" at bounding box center [94, 127] width 142 height 11
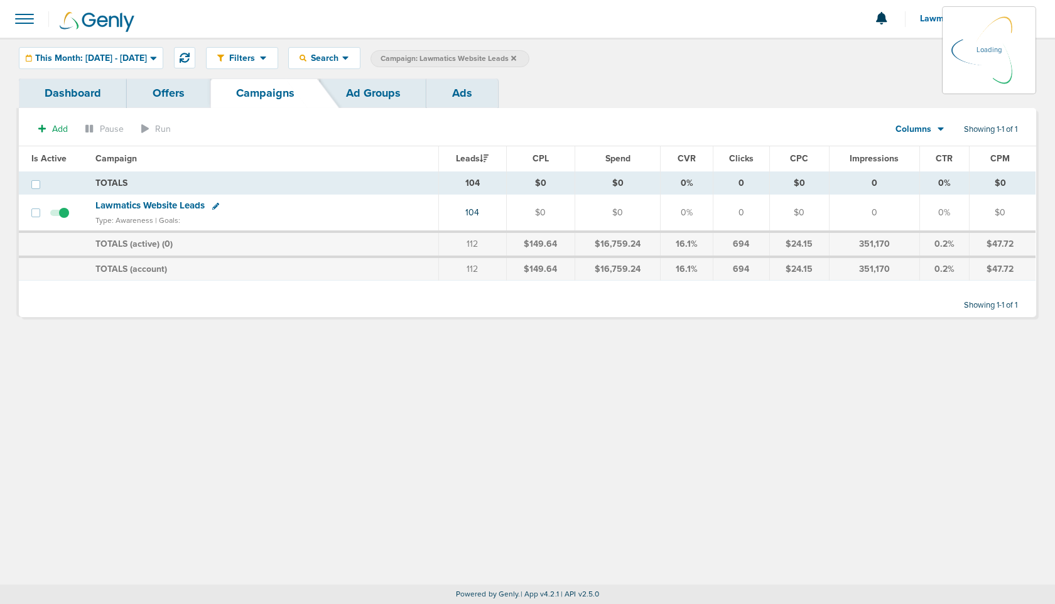
click at [516, 56] on icon at bounding box center [513, 57] width 5 height 5
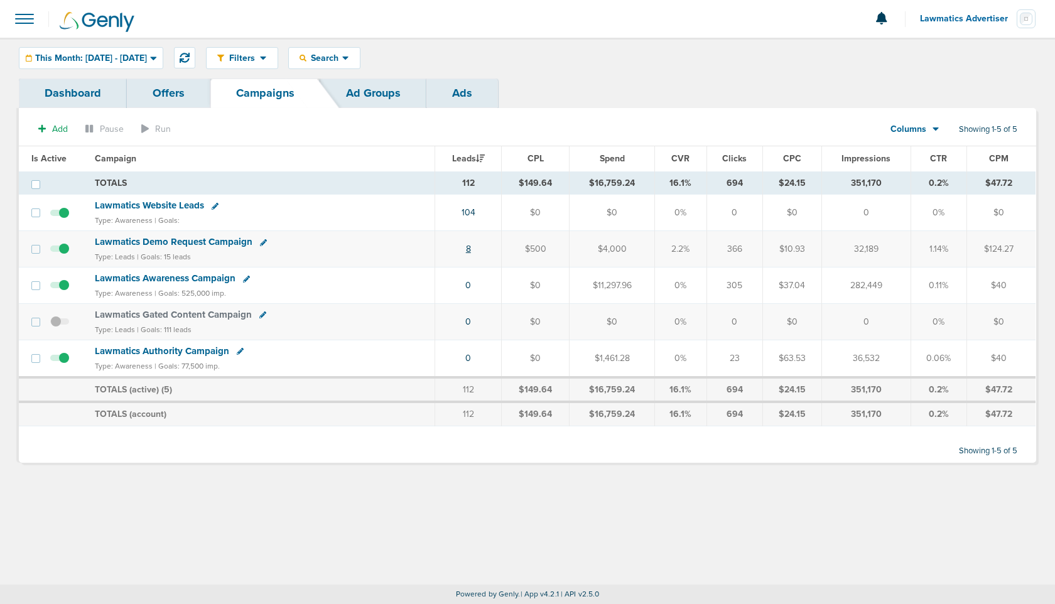
click at [470, 245] on link "8" at bounding box center [468, 249] width 5 height 11
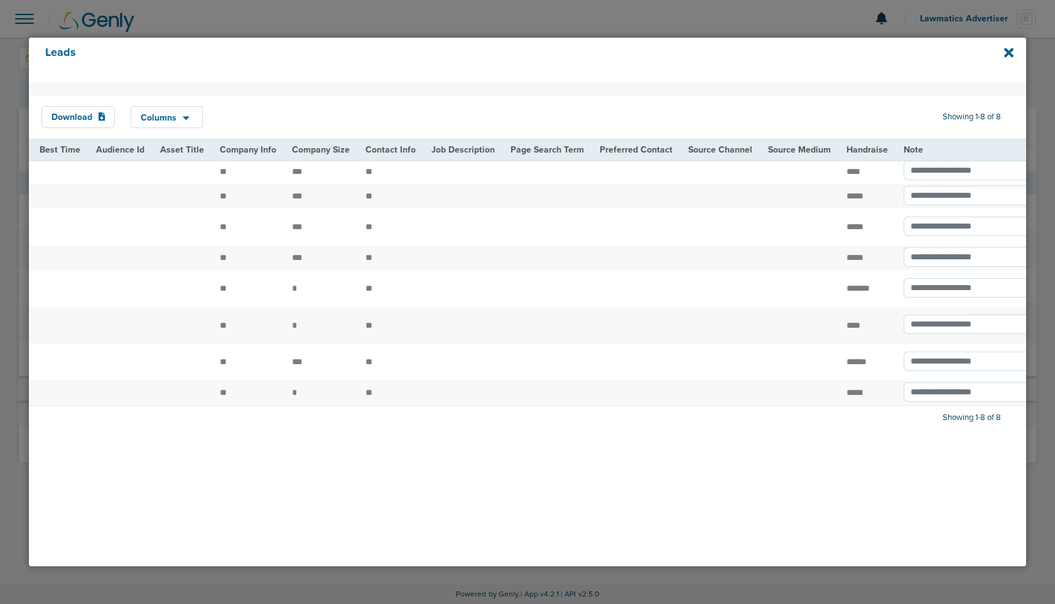
scroll to position [0, 1474]
drag, startPoint x: 277, startPoint y: 350, endPoint x: 296, endPoint y: 350, distance: 19.5
click at [296, 307] on td "*" at bounding box center [316, 288] width 73 height 37
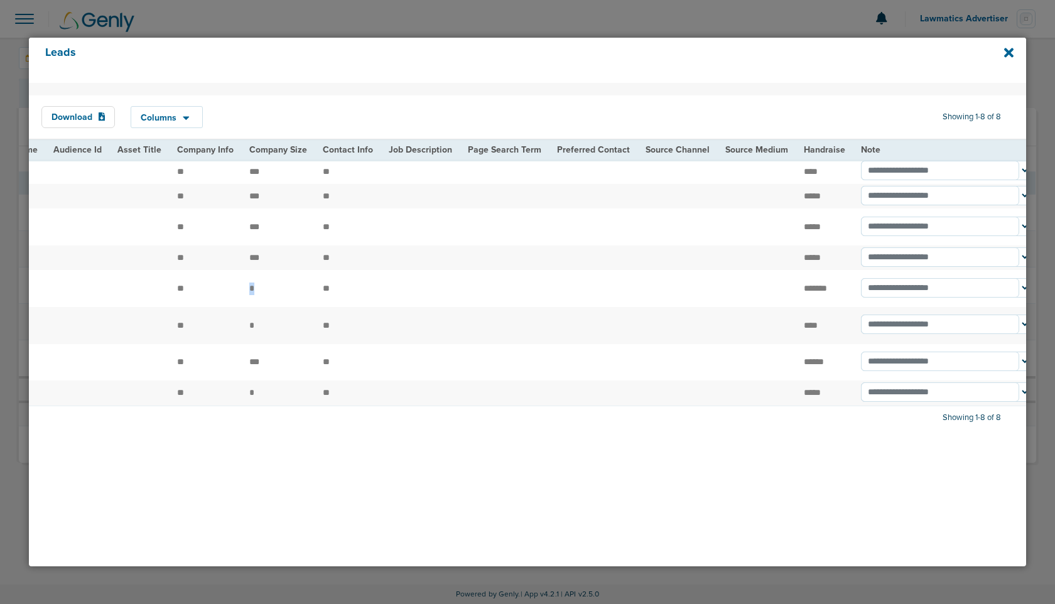
scroll to position [0, 1508]
drag, startPoint x: 242, startPoint y: 382, endPoint x: 263, endPoint y: 389, distance: 22.2
click at [263, 344] on td "*" at bounding box center [282, 325] width 73 height 37
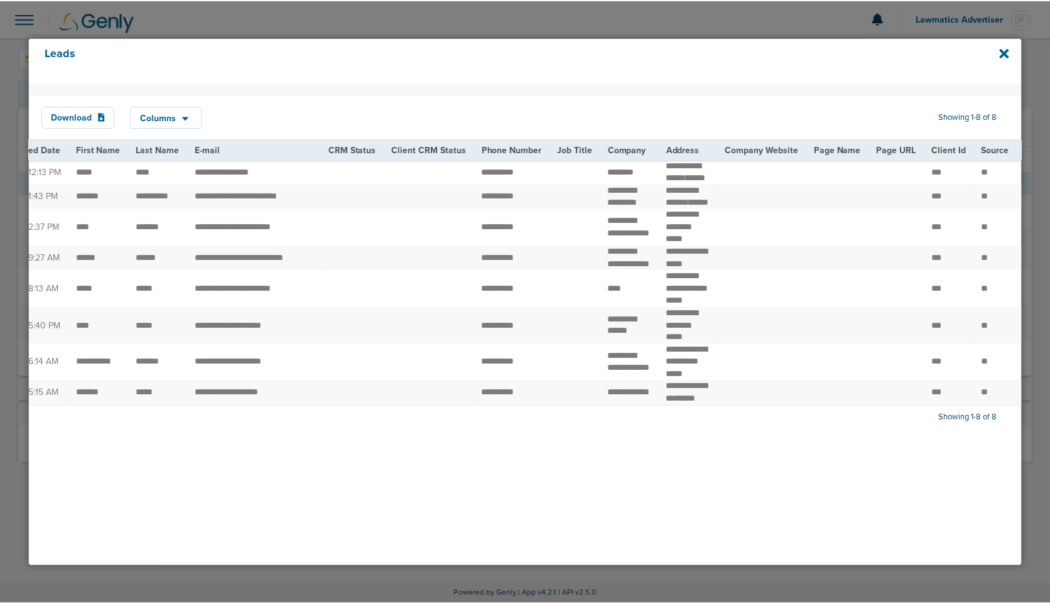
scroll to position [0, 17]
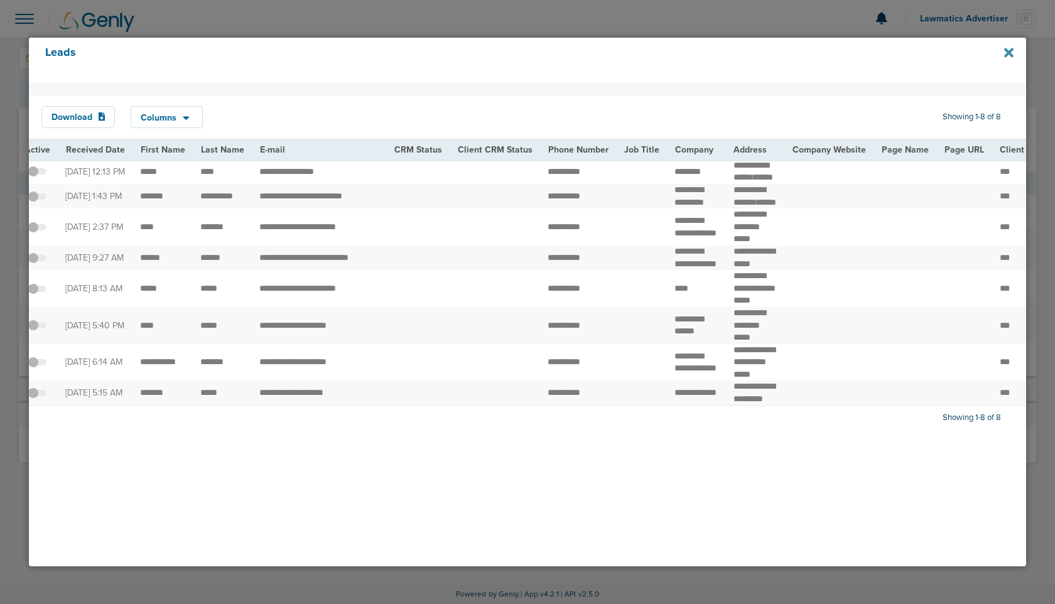
click at [1010, 51] on icon at bounding box center [1008, 52] width 9 height 9
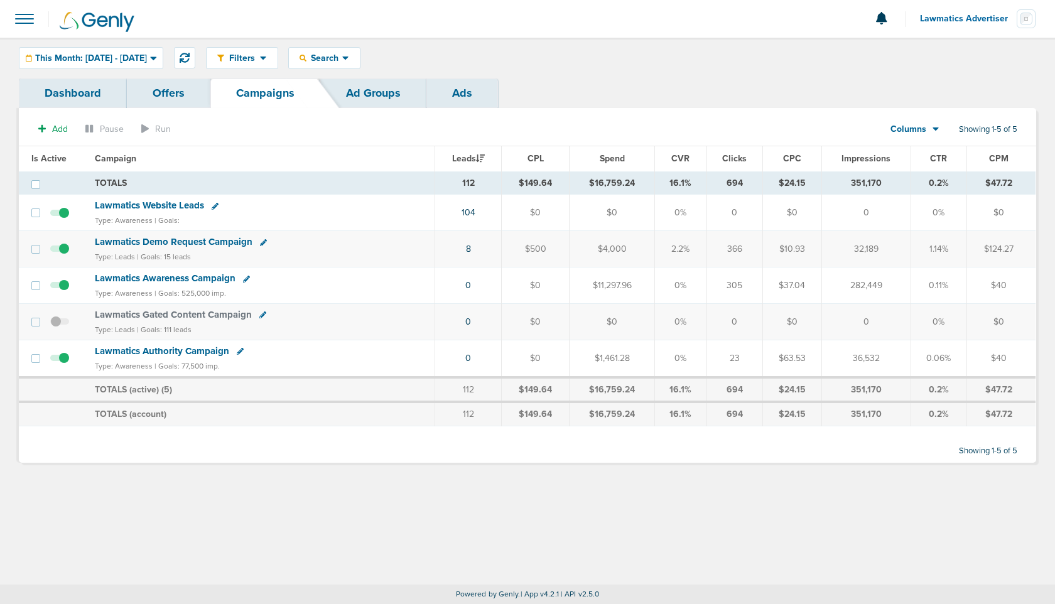
click at [161, 242] on span "Lawmatics Demo Request Campaign" at bounding box center [174, 241] width 158 height 11
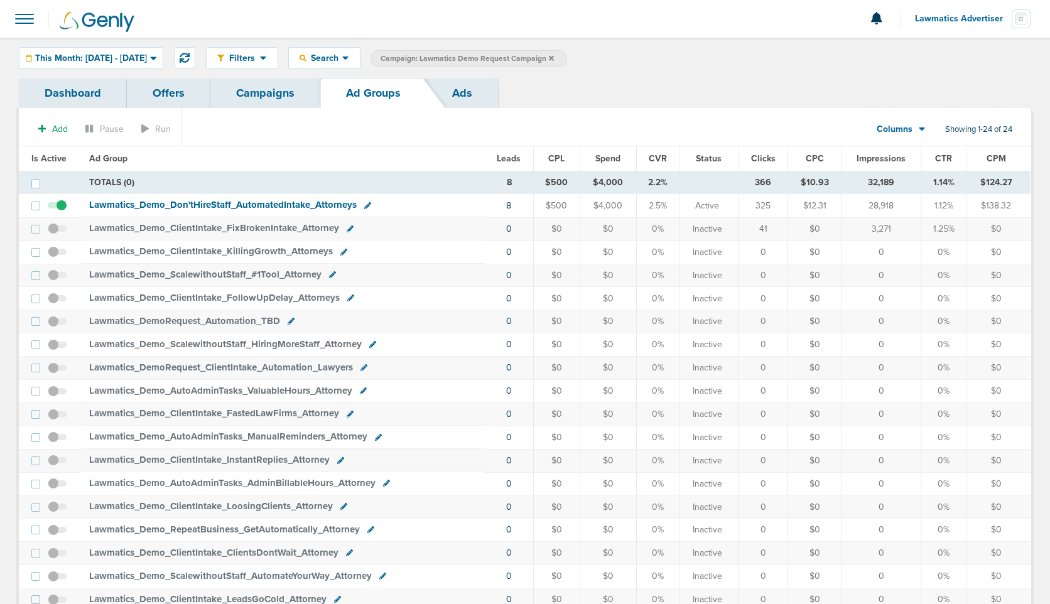
click at [463, 90] on link "Ads" at bounding box center [462, 93] width 72 height 30
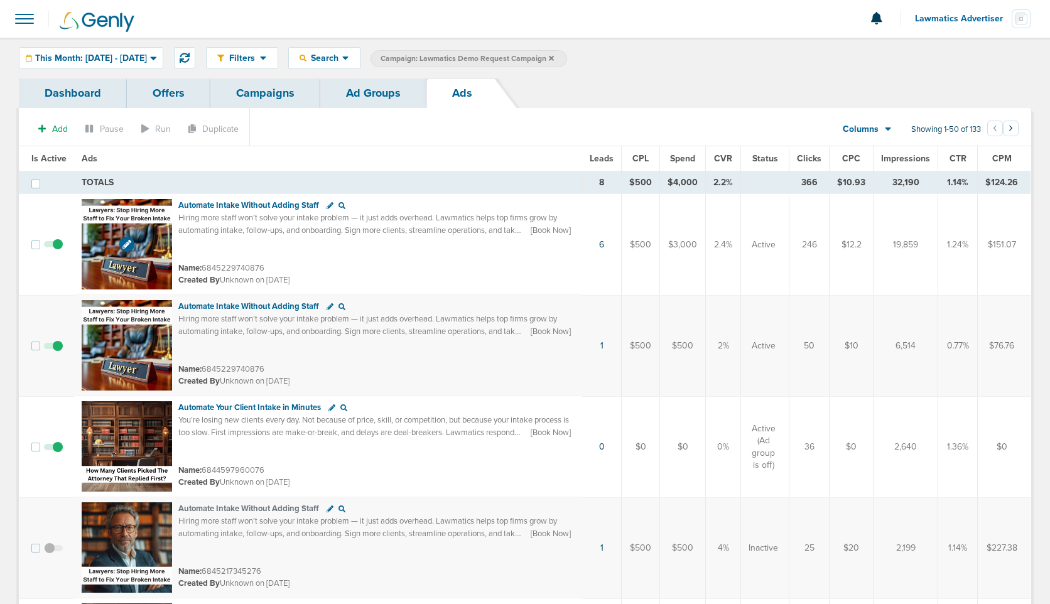
click at [110, 227] on img at bounding box center [127, 244] width 90 height 90
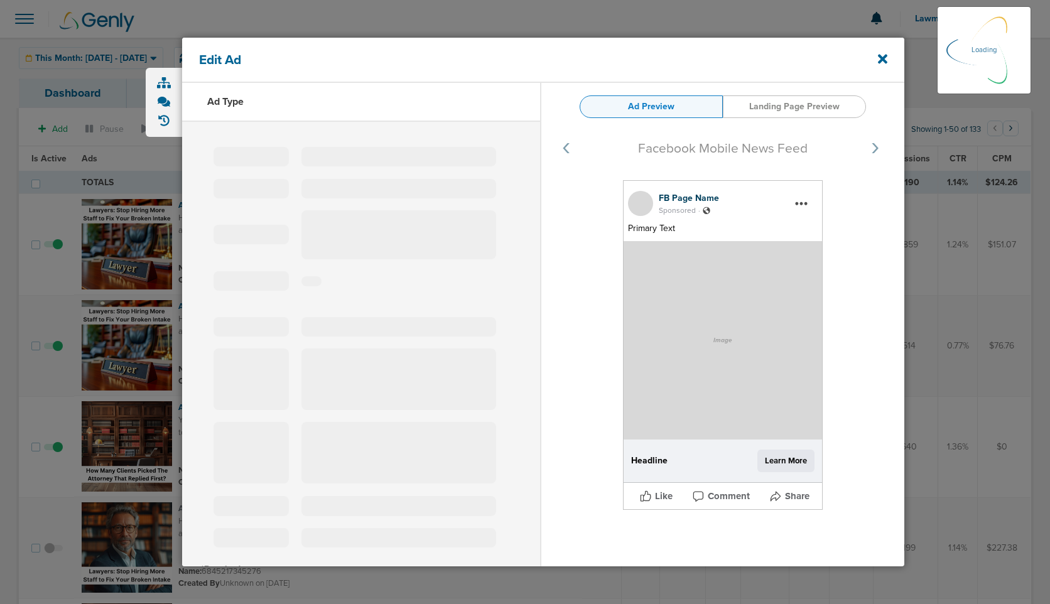
select select "learn_more"
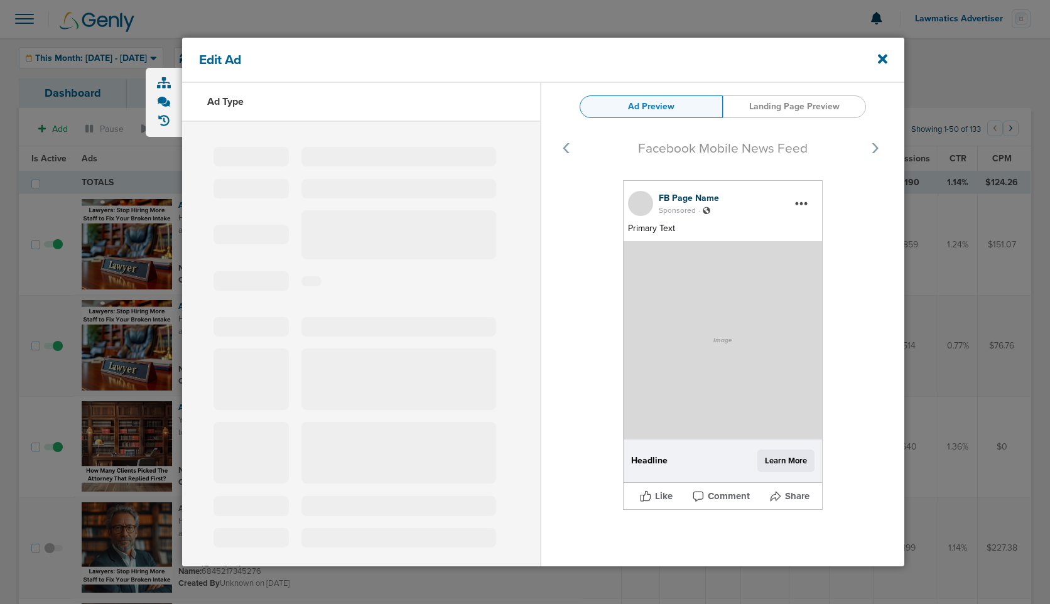
type input "6845229740876"
type input "Automate Intake Without Adding Staff"
type textarea "Hiring more staff won’t solve your intake problem — it just adds overhead. Lawm…"
select select "book_travel"
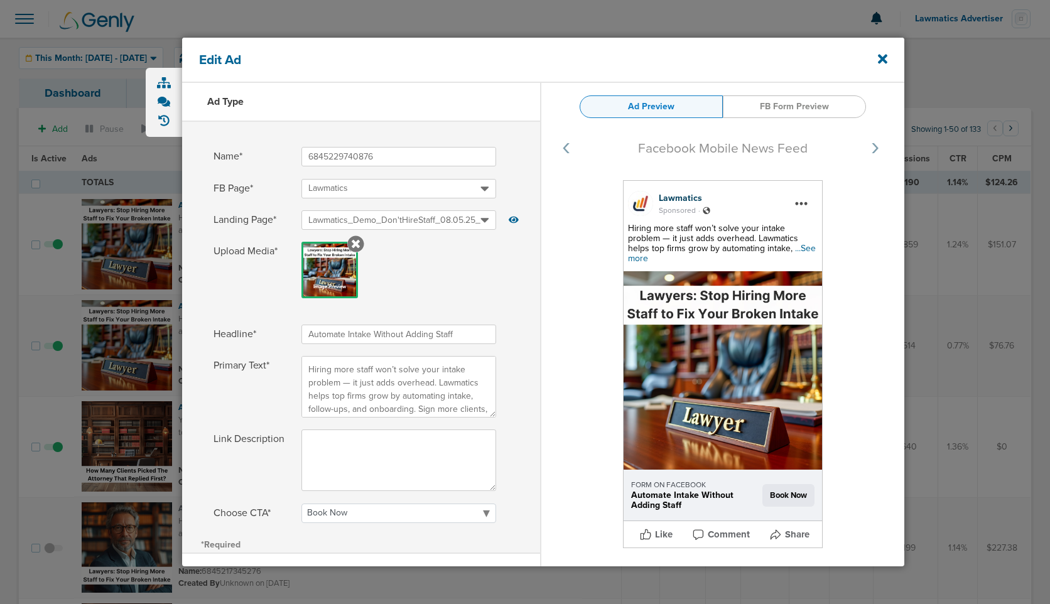
click at [779, 249] on span "...See more" at bounding box center [722, 253] width 188 height 21
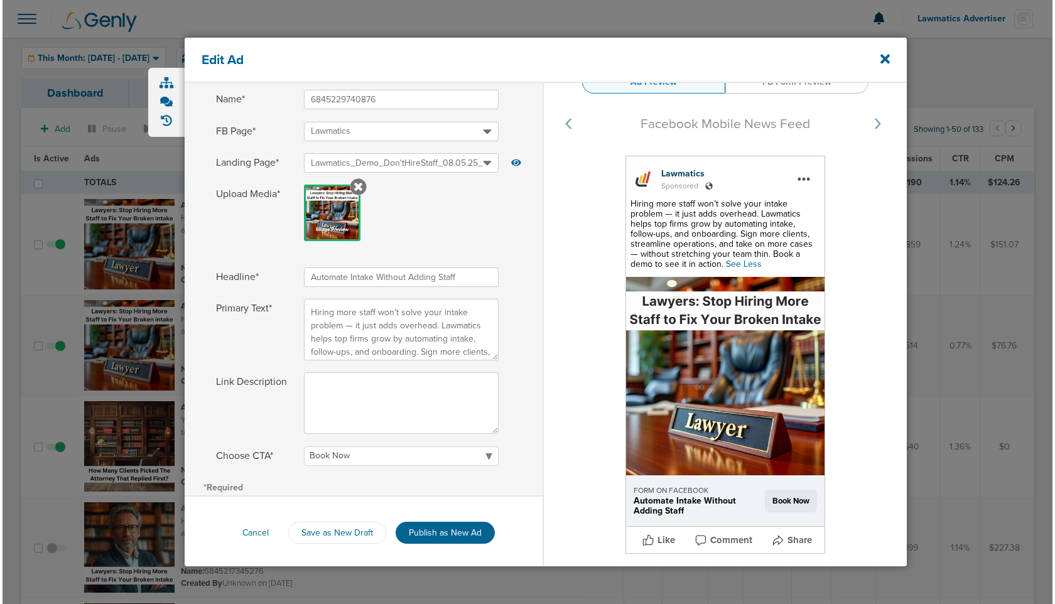
scroll to position [60, 0]
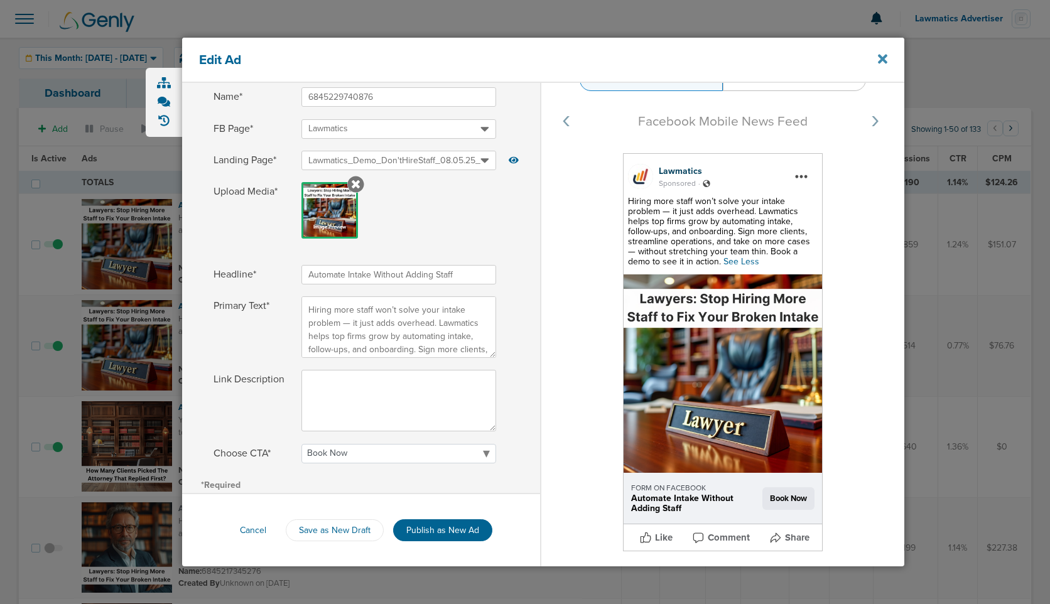
click at [883, 55] on icon at bounding box center [882, 59] width 9 height 14
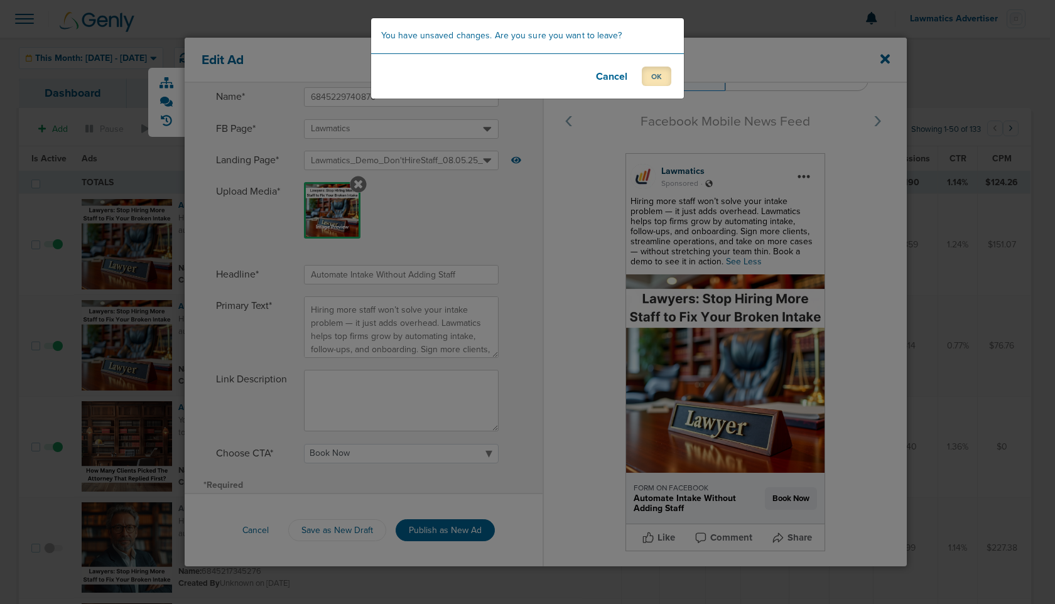
click at [658, 70] on button "OK" at bounding box center [657, 76] width 30 height 19
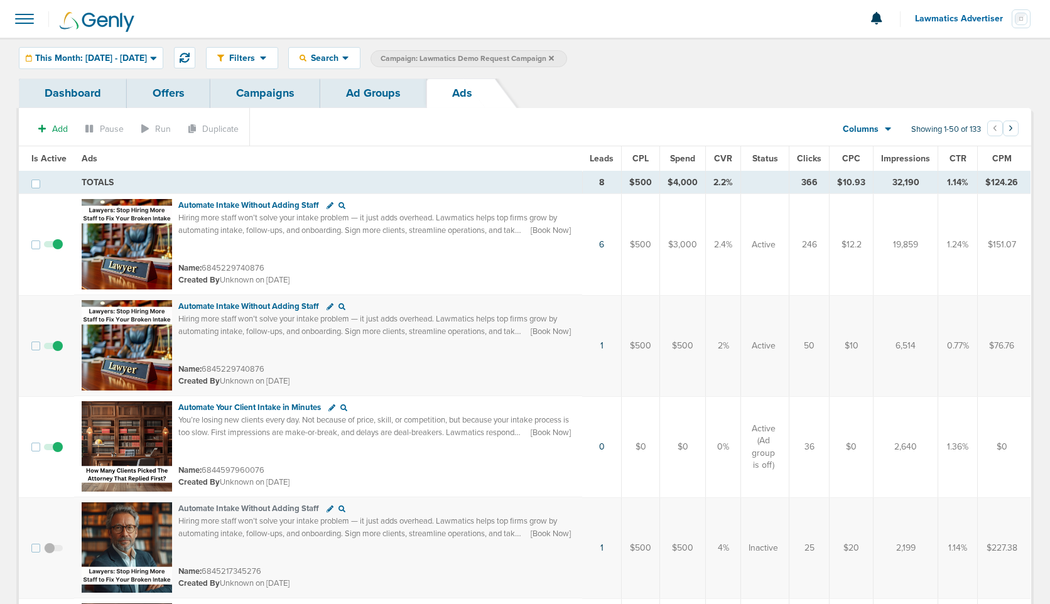
click at [269, 83] on link "Campaigns" at bounding box center [265, 93] width 110 height 30
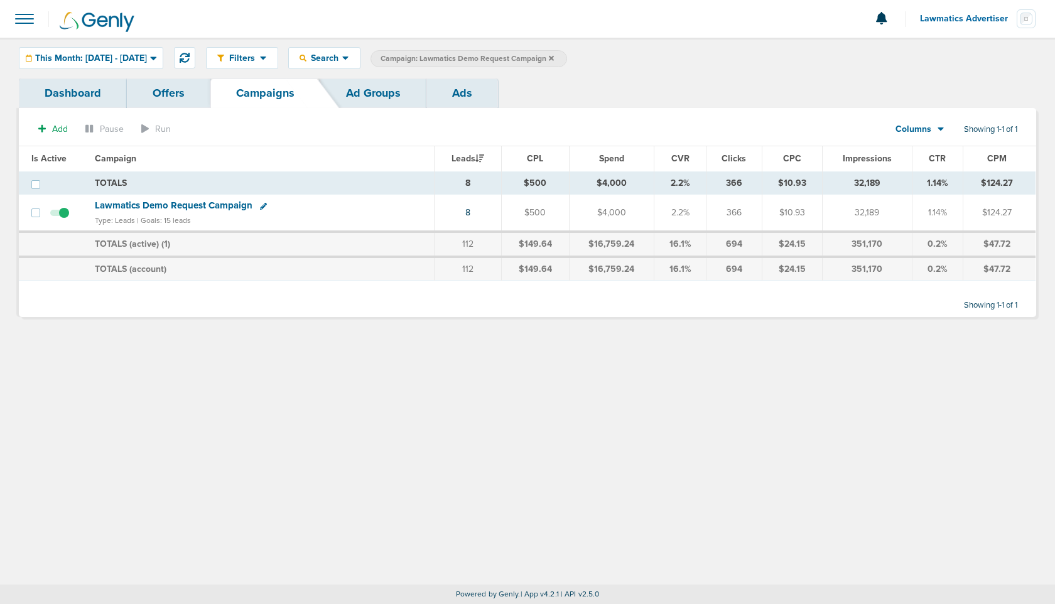
click at [554, 55] on icon at bounding box center [551, 57] width 5 height 5
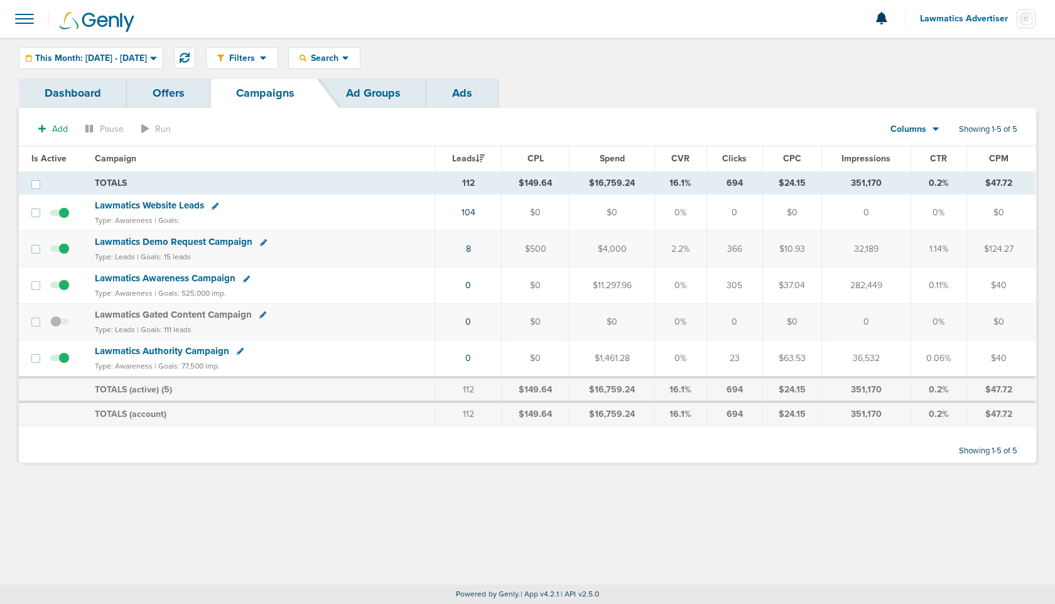
drag, startPoint x: 457, startPoint y: 251, endPoint x: 689, endPoint y: 247, distance: 231.7
click at [689, 247] on tr "Lawmatics Demo Request Campaign Type: Leads | Goals: 15 leads 8 $500 $4,000 2.2…" at bounding box center [527, 249] width 1016 height 36
click at [456, 245] on td "8" at bounding box center [467, 249] width 67 height 36
drag, startPoint x: 455, startPoint y: 247, endPoint x: 698, endPoint y: 247, distance: 242.9
click at [698, 247] on tr "Lawmatics Demo Request Campaign Type: Leads | Goals: 15 leads 8 $500 $4,000 2.2…" at bounding box center [527, 249] width 1016 height 36
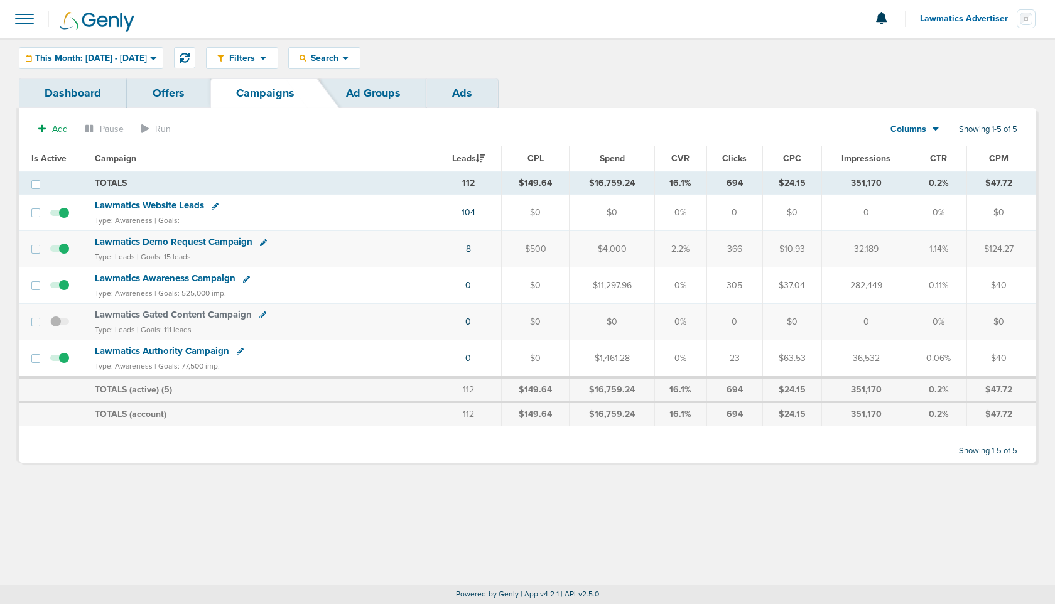
click at [590, 247] on td "$4,000" at bounding box center [611, 249] width 85 height 36
drag, startPoint x: 442, startPoint y: 247, endPoint x: 661, endPoint y: 259, distance: 219.4
click at [661, 259] on tr "Lawmatics Demo Request Campaign Type: Leads | Goals: 15 leads 8 $500 $4,000 2.2…" at bounding box center [527, 249] width 1016 height 36
drag, startPoint x: 92, startPoint y: 260, endPoint x: 186, endPoint y: 260, distance: 93.5
click at [186, 260] on td "Lawmatics Demo Request Campaign Type: Leads | Goals: 15 leads" at bounding box center [260, 249] width 347 height 36
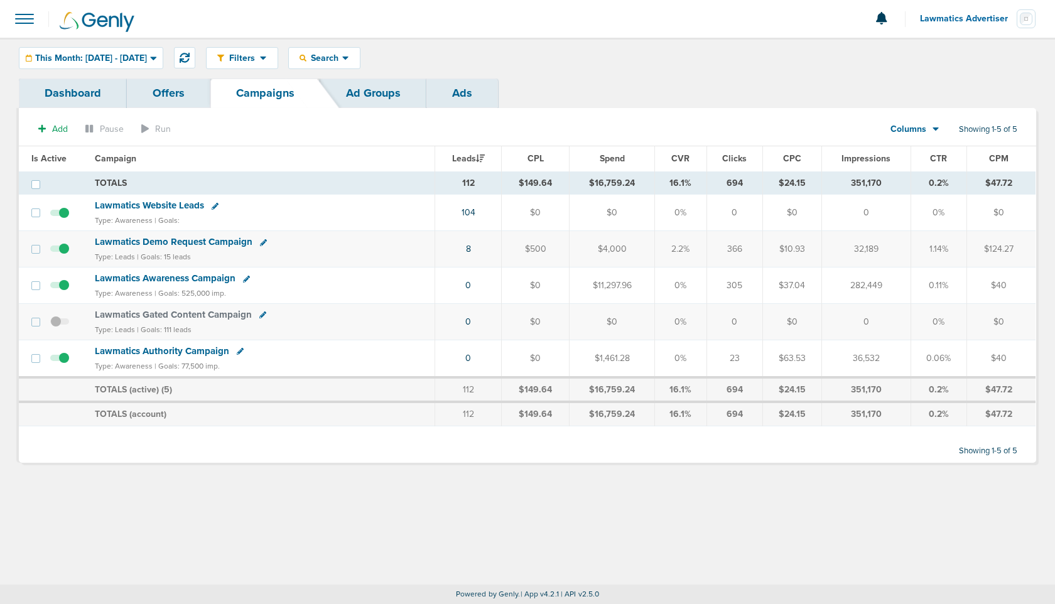
click at [937, 127] on icon at bounding box center [935, 129] width 7 height 11
click at [933, 161] on link "Sales Performance" at bounding box center [943, 167] width 126 height 16
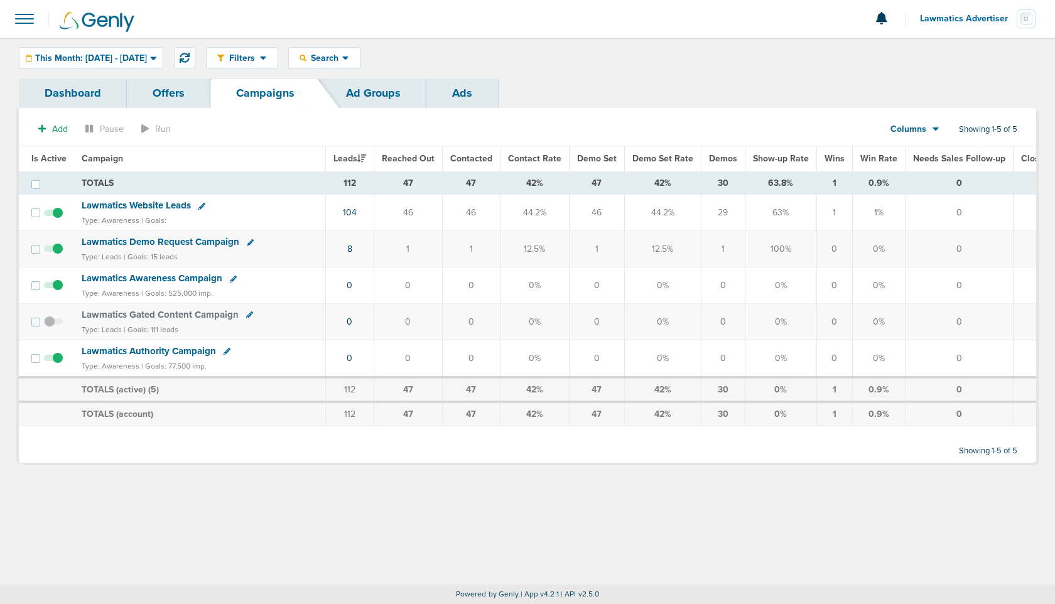
drag, startPoint x: 585, startPoint y: 248, endPoint x: 599, endPoint y: 248, distance: 14.4
click at [599, 248] on td "1" at bounding box center [596, 249] width 55 height 36
drag, startPoint x: 709, startPoint y: 252, endPoint x: 724, endPoint y: 252, distance: 15.1
click at [724, 252] on td "1" at bounding box center [723, 249] width 44 height 36
drag, startPoint x: 334, startPoint y: 247, endPoint x: 731, endPoint y: 256, distance: 397.5
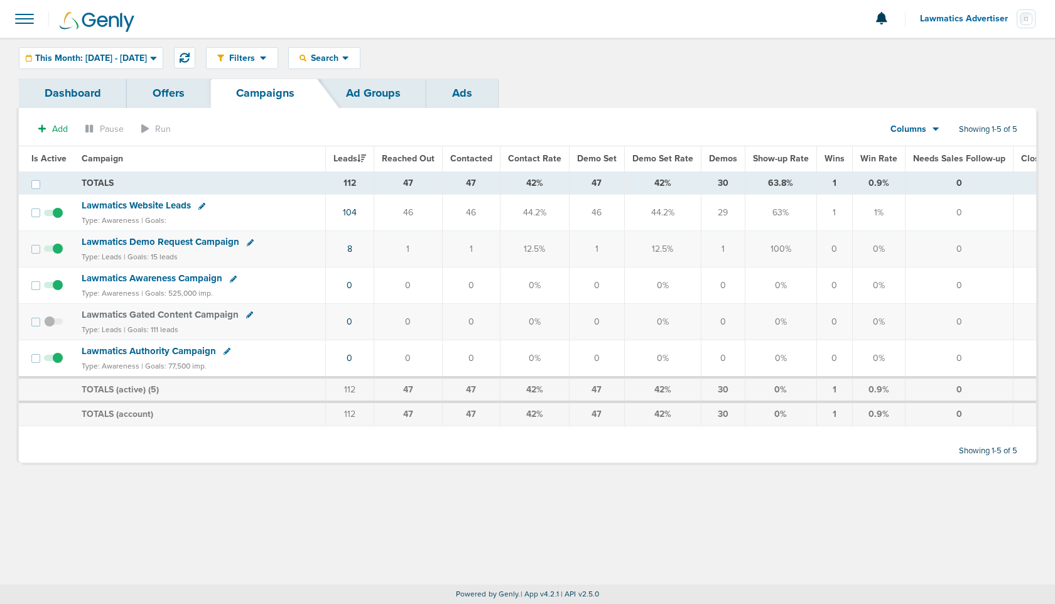
click at [731, 256] on tr "Lawmatics Demo Request Campaign Type: Leads | Goals: 15 leads 8 1 1 12.5% 1 12.…" at bounding box center [584, 249] width 1131 height 36
click at [731, 256] on td "1" at bounding box center [723, 249] width 44 height 36
click at [996, 93] on div "Dashboard Offers Campaigns Ad Groups Ads" at bounding box center [527, 93] width 1017 height 30
click at [756, 85] on div "Dashboard Offers Campaigns Ad Groups Ads" at bounding box center [527, 93] width 1017 height 30
drag, startPoint x: 335, startPoint y: 244, endPoint x: 766, endPoint y: 245, distance: 431.9
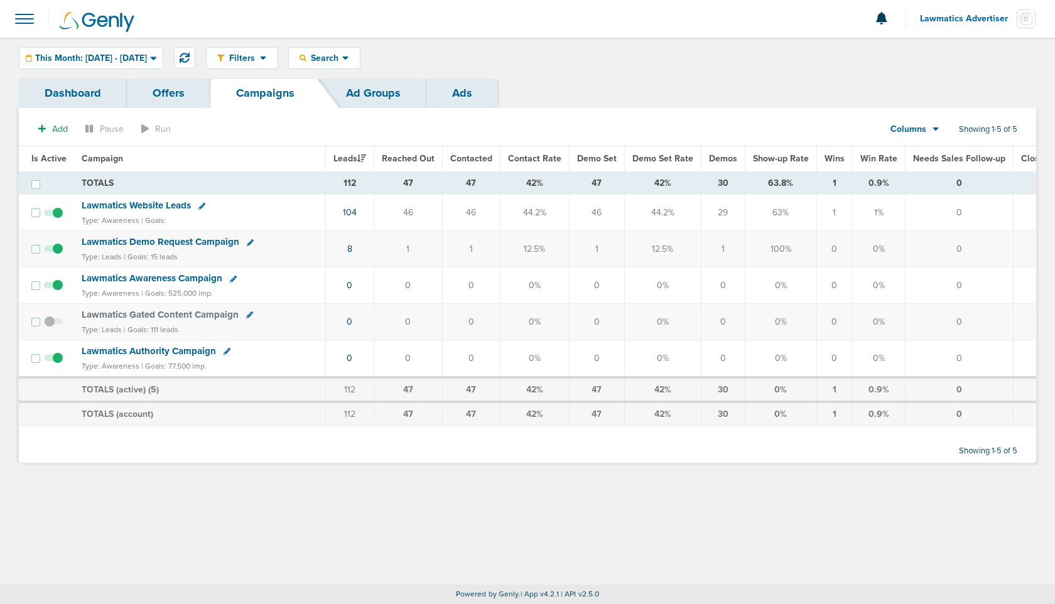
click at [766, 245] on tr "Lawmatics Demo Request Campaign Type: Leads | Goals: 15 leads 8 1 1 12.5% 1 12.…" at bounding box center [584, 249] width 1131 height 36
click at [779, 247] on td "100%" at bounding box center [780, 249] width 72 height 36
drag, startPoint x: 726, startPoint y: 250, endPoint x: 710, endPoint y: 250, distance: 16.3
click at [710, 250] on td "1" at bounding box center [723, 249] width 44 height 36
drag, startPoint x: 328, startPoint y: 245, endPoint x: 722, endPoint y: 242, distance: 393.6
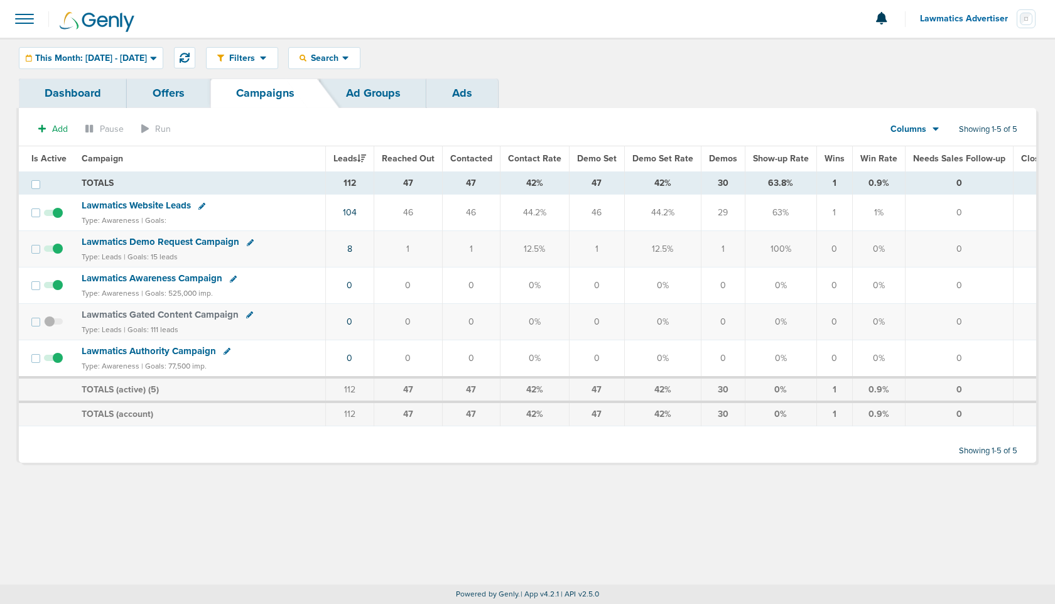
click at [722, 242] on tr "Lawmatics Demo Request Campaign Type: Leads | Goals: 15 leads 8 1 1 12.5% 1 12.…" at bounding box center [584, 249] width 1131 height 36
click at [349, 248] on link "8" at bounding box center [349, 249] width 5 height 11
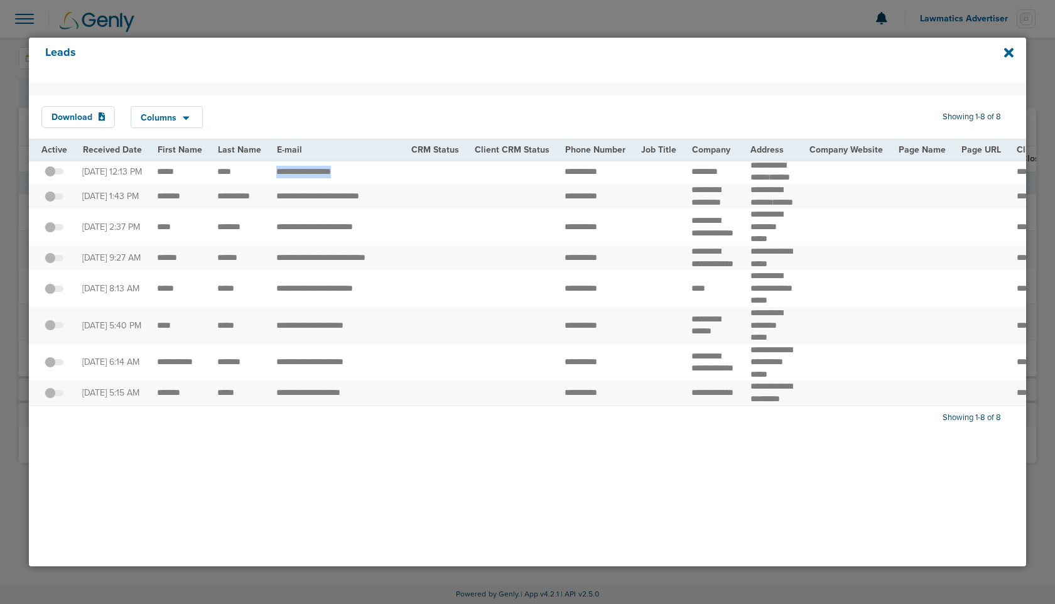
drag, startPoint x: 271, startPoint y: 184, endPoint x: 377, endPoint y: 190, distance: 106.9
click at [377, 184] on td "**********" at bounding box center [336, 171] width 134 height 24
copy td "*"
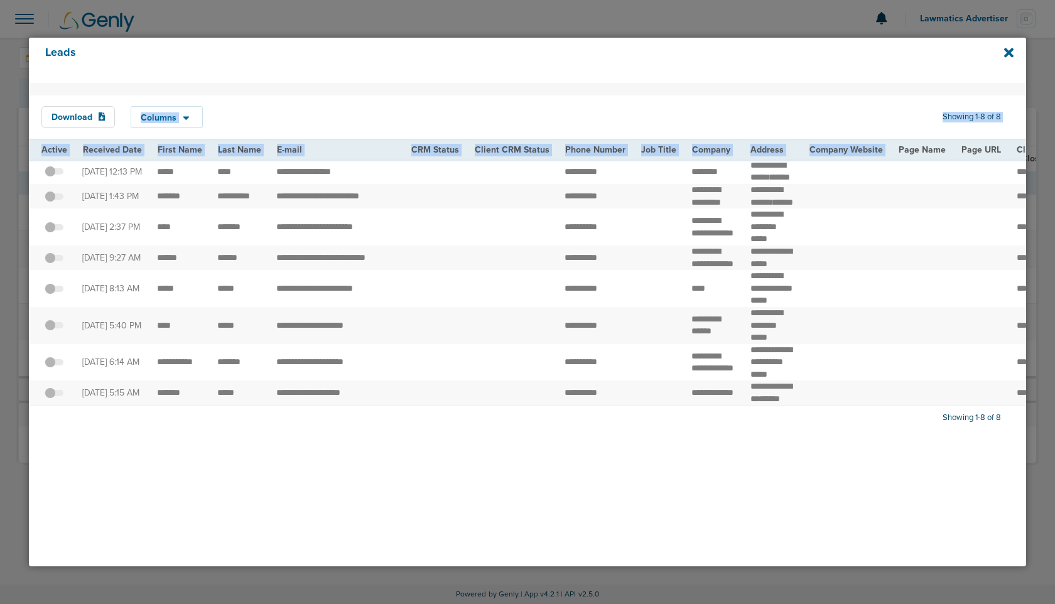
drag, startPoint x: 1007, startPoint y: 51, endPoint x: 942, endPoint y: 140, distance: 110.0
click at [942, 140] on div "Leads Download Columns Save selections Reset to defaults Is Active Received Dat…" at bounding box center [527, 302] width 997 height 529
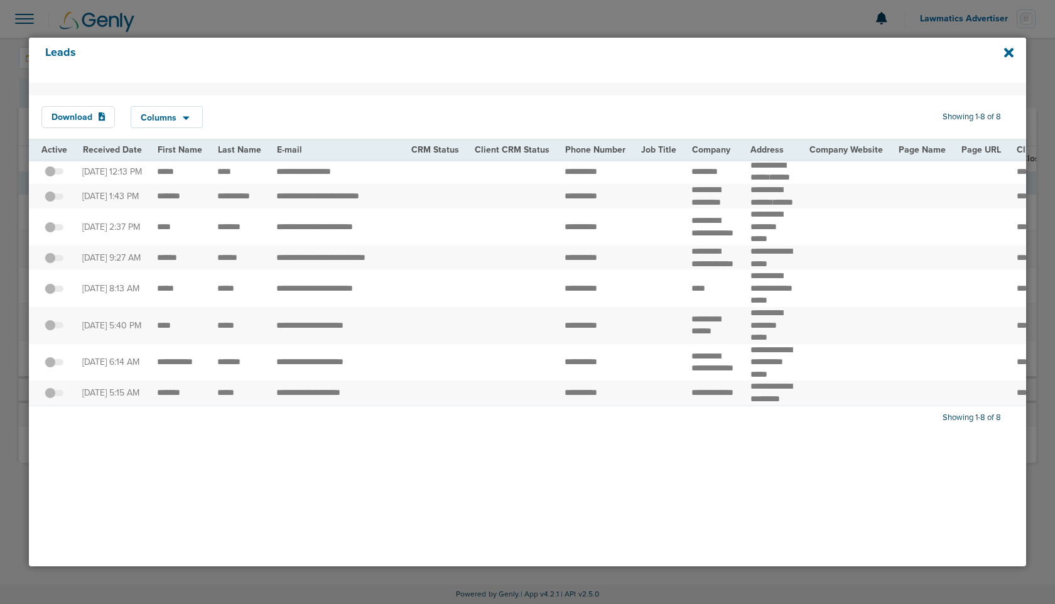
click at [826, 245] on td at bounding box center [846, 226] width 89 height 37
click at [1007, 56] on icon at bounding box center [1008, 53] width 9 height 14
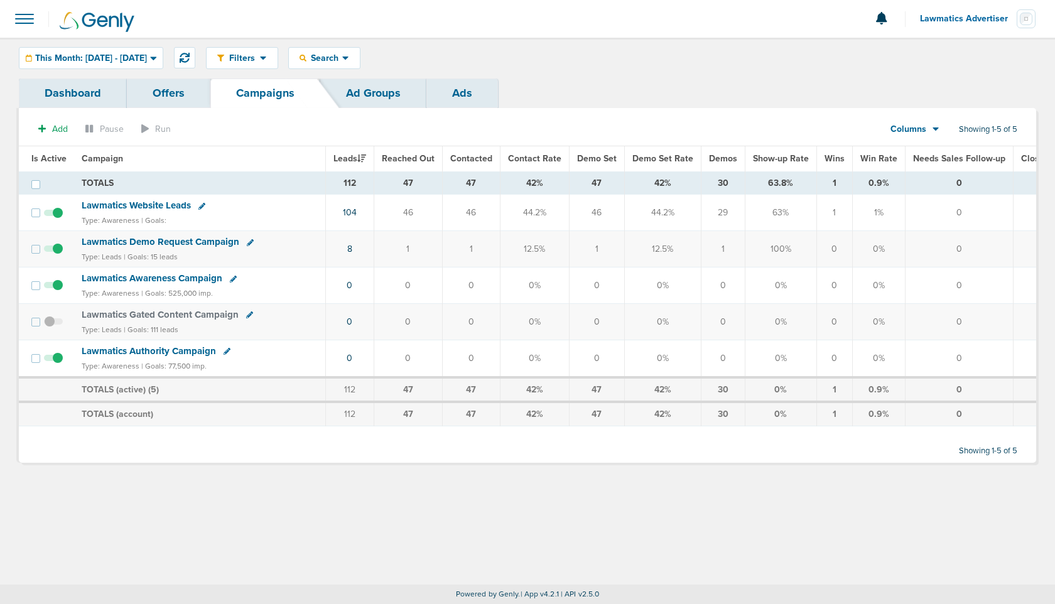
drag, startPoint x: 711, startPoint y: 254, endPoint x: 725, endPoint y: 254, distance: 13.8
click at [725, 254] on td "1" at bounding box center [723, 249] width 44 height 36
click at [701, 228] on td "29" at bounding box center [723, 213] width 44 height 36
drag, startPoint x: 333, startPoint y: 182, endPoint x: 878, endPoint y: 254, distance: 549.5
click at [878, 254] on tbody "TOTALS 112 47 47 42% 47 42% 30 63.8% 1 0.9% 0 8 19 TOTALS 112 47 47 42% 47 42% …" at bounding box center [584, 298] width 1131 height 255
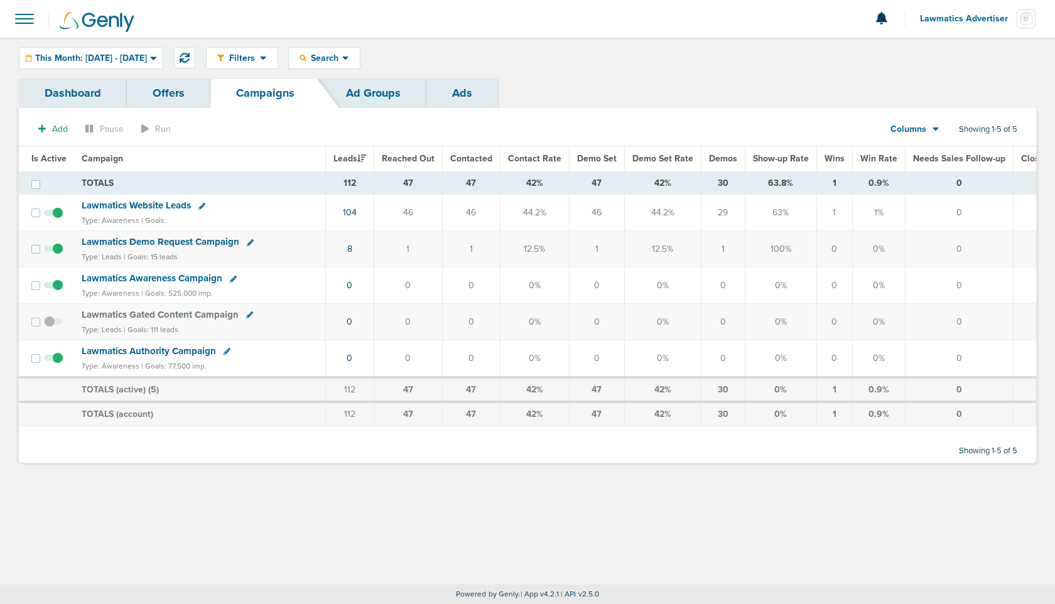
click at [838, 249] on td "0" at bounding box center [834, 249] width 36 height 36
click at [160, 211] on span "Lawmatics Website Leads" at bounding box center [136, 205] width 109 height 11
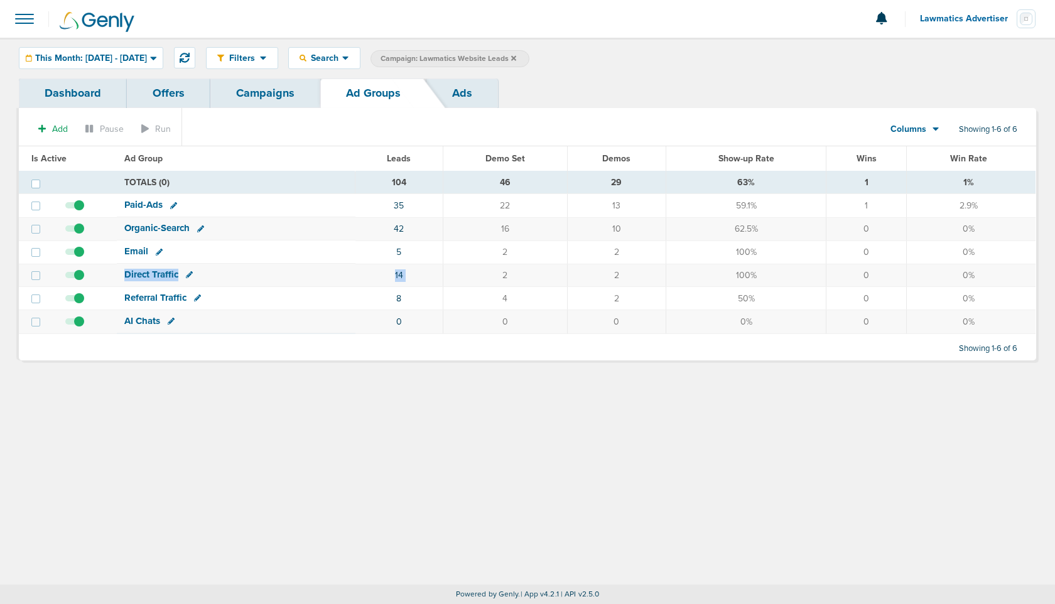
drag, startPoint x: 121, startPoint y: 276, endPoint x: 493, endPoint y: 276, distance: 372.9
click at [493, 276] on tr "Direct Traffic 14 2 2 100% 0 0%" at bounding box center [527, 275] width 1016 height 23
click at [506, 274] on td "2" at bounding box center [505, 275] width 124 height 23
drag, startPoint x: 970, startPoint y: 272, endPoint x: 98, endPoint y: 267, distance: 872.6
click at [98, 267] on tr "Direct Traffic 14 2 2 100% 0 0%" at bounding box center [527, 275] width 1016 height 23
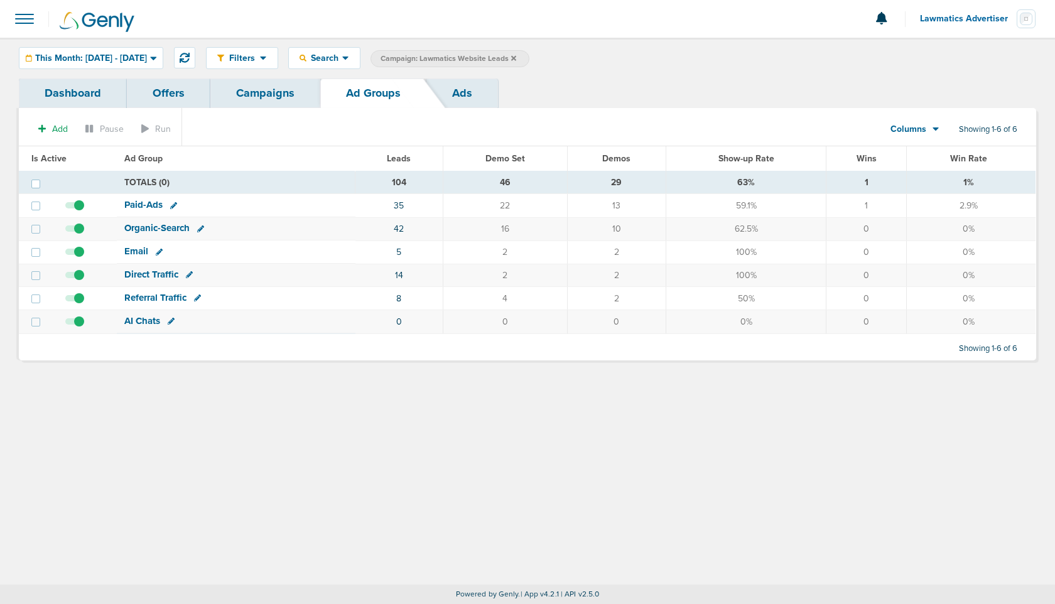
click at [481, 257] on td "2" at bounding box center [505, 251] width 124 height 23
click at [250, 96] on link "Campaigns" at bounding box center [265, 93] width 110 height 30
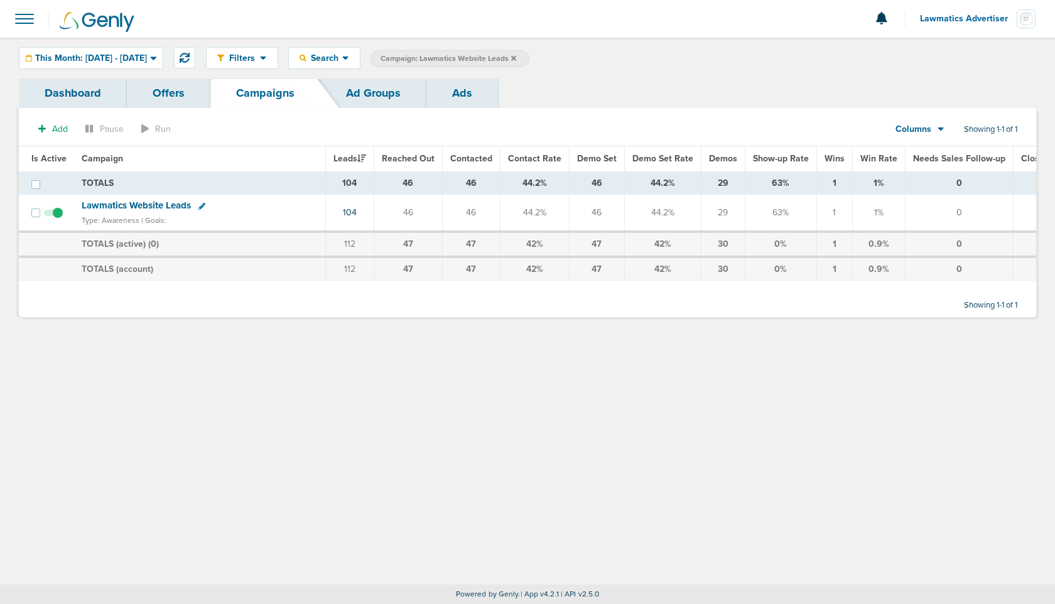
click at [516, 57] on icon at bounding box center [513, 57] width 5 height 5
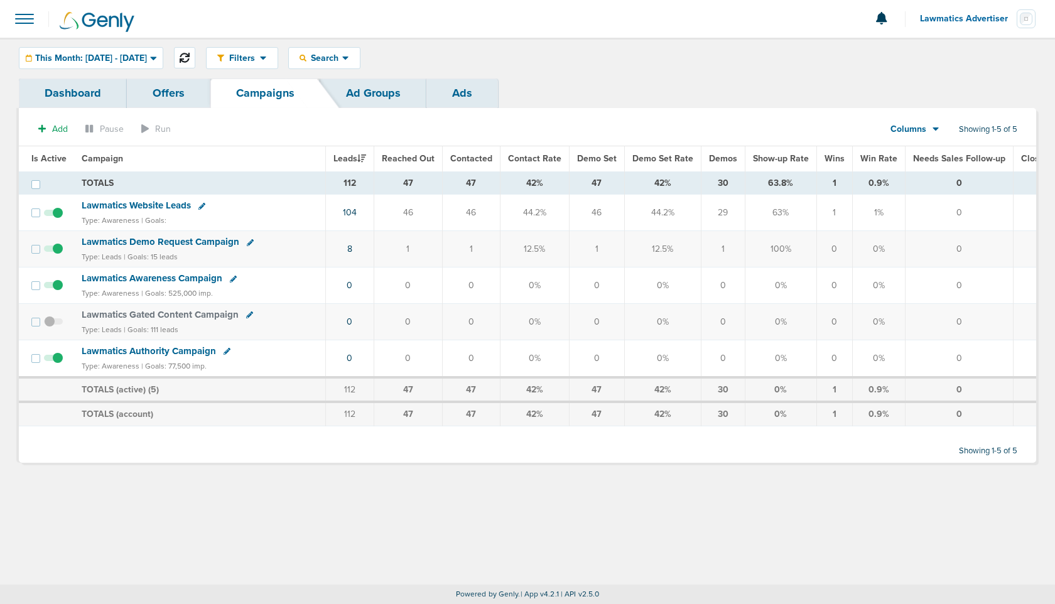
click at [195, 66] on button at bounding box center [184, 57] width 21 height 21
drag, startPoint x: 648, startPoint y: 183, endPoint x: 669, endPoint y: 183, distance: 21.3
click at [669, 183] on td "42%" at bounding box center [662, 182] width 77 height 23
click at [146, 58] on span "This Month: [DATE] - [DATE]" at bounding box center [91, 58] width 112 height 9
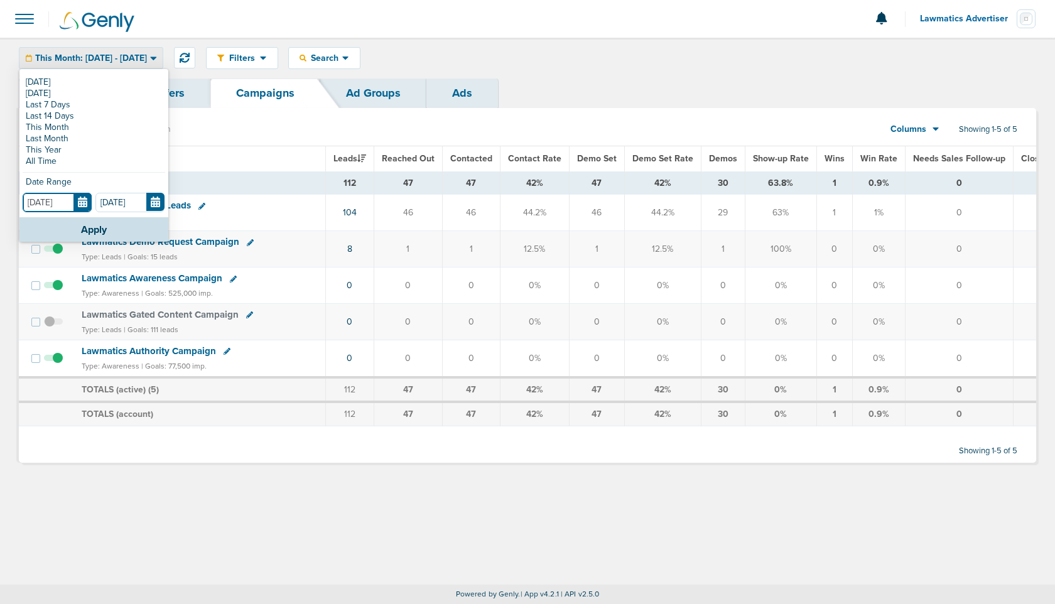
click at [83, 202] on input "[DATE]" at bounding box center [57, 202] width 69 height 19
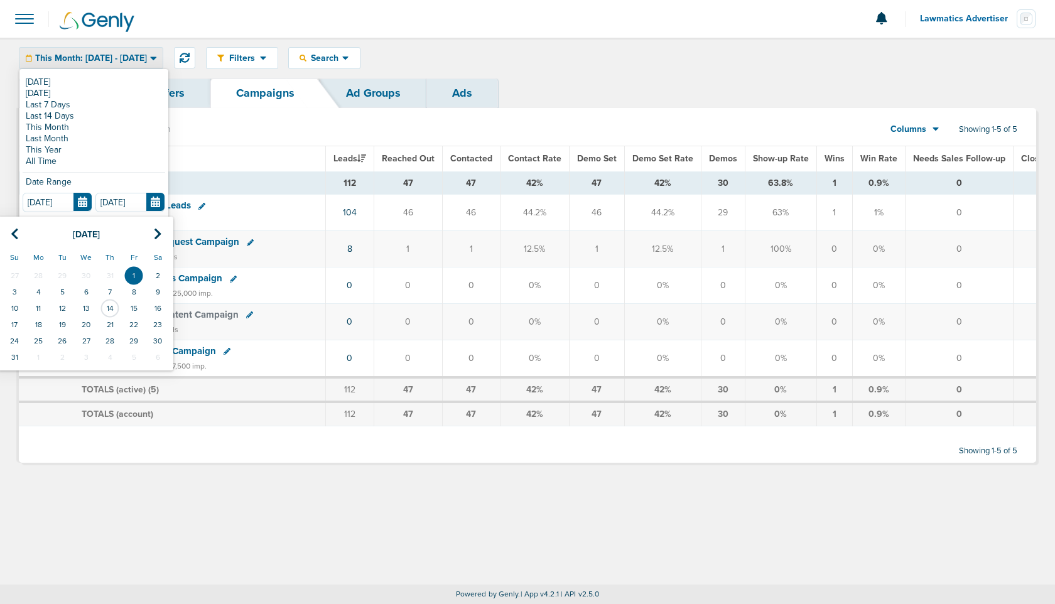
click at [422, 230] on td "46" at bounding box center [407, 213] width 68 height 36
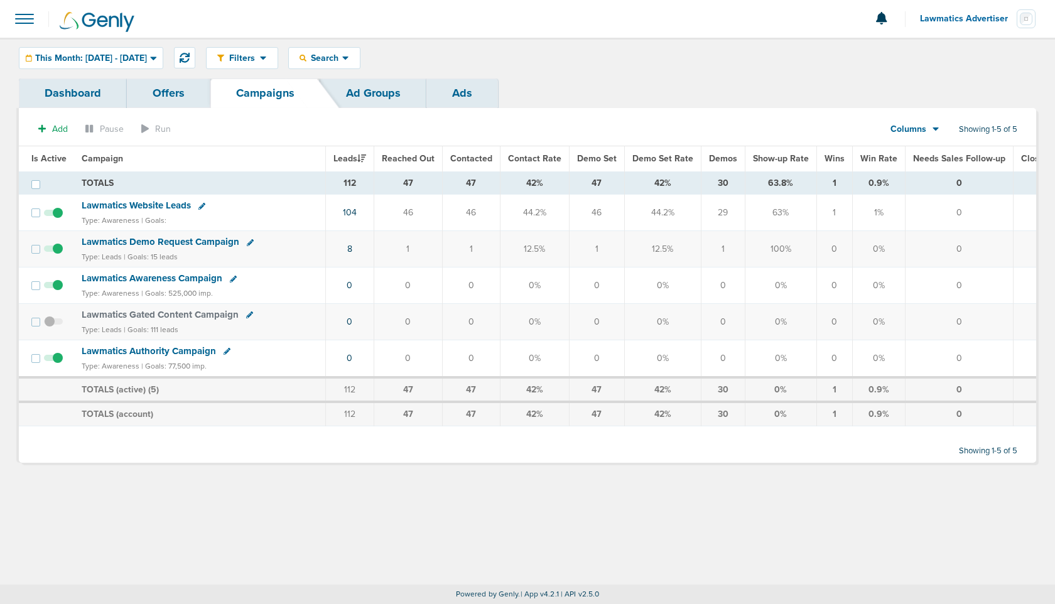
drag, startPoint x: 520, startPoint y: 212, endPoint x: 557, endPoint y: 212, distance: 36.4
click at [557, 212] on td "44.2%" at bounding box center [534, 213] width 69 height 36
drag, startPoint x: 646, startPoint y: 210, endPoint x: 674, endPoint y: 210, distance: 27.6
click at [674, 210] on td "44.2%" at bounding box center [662, 213] width 77 height 36
drag, startPoint x: 766, startPoint y: 212, endPoint x: 799, endPoint y: 213, distance: 33.3
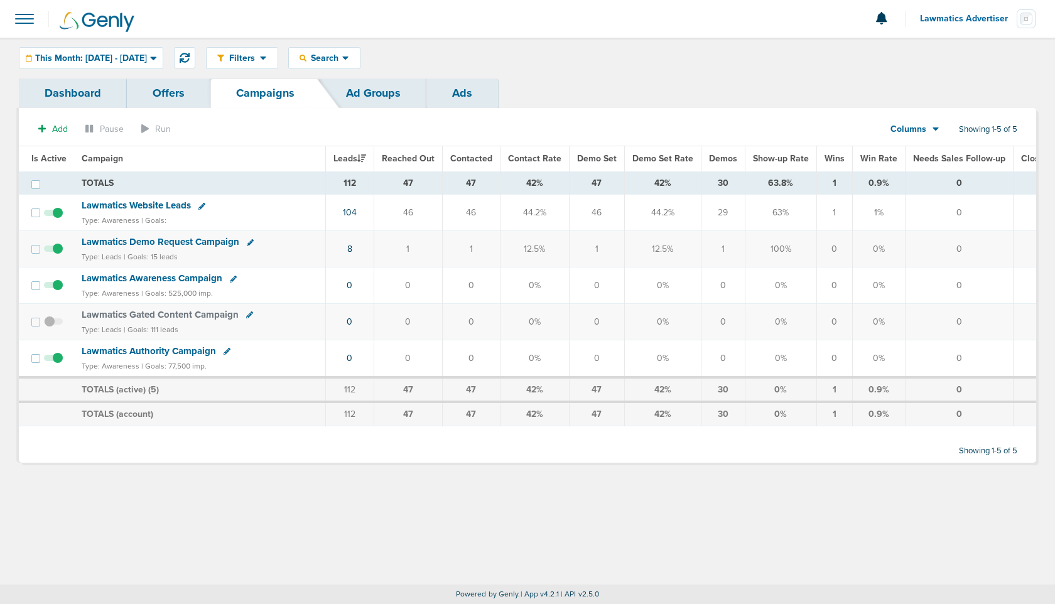
click at [799, 213] on td "63%" at bounding box center [780, 213] width 72 height 36
drag, startPoint x: 520, startPoint y: 214, endPoint x: 545, endPoint y: 214, distance: 25.7
click at [545, 214] on td "44.2%" at bounding box center [534, 213] width 69 height 36
drag, startPoint x: 643, startPoint y: 205, endPoint x: 685, endPoint y: 211, distance: 41.8
click at [685, 211] on td "44.2%" at bounding box center [662, 213] width 77 height 36
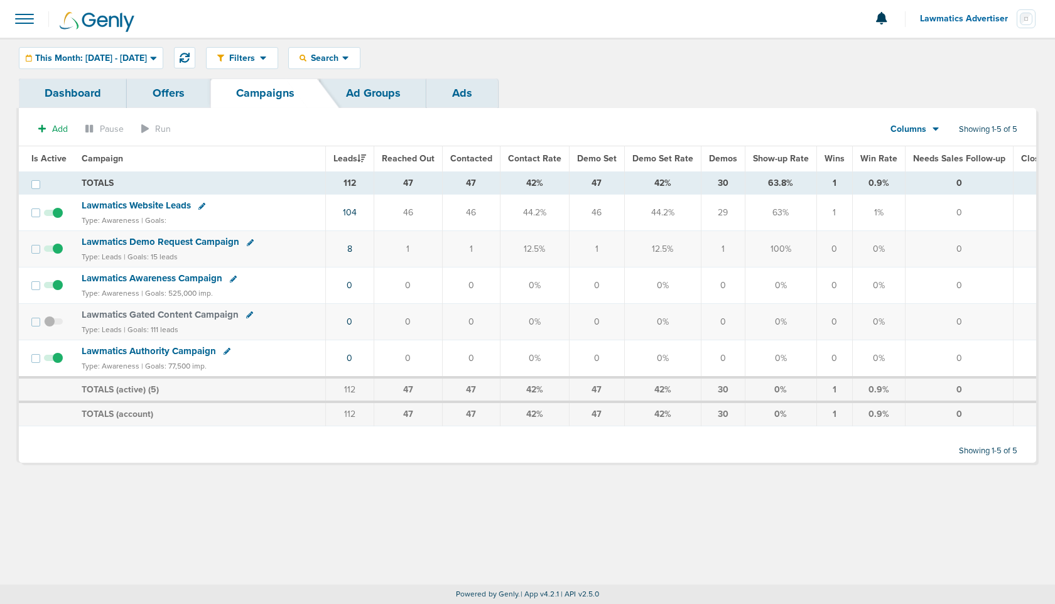
click at [156, 205] on span "Lawmatics Website Leads" at bounding box center [136, 205] width 109 height 11
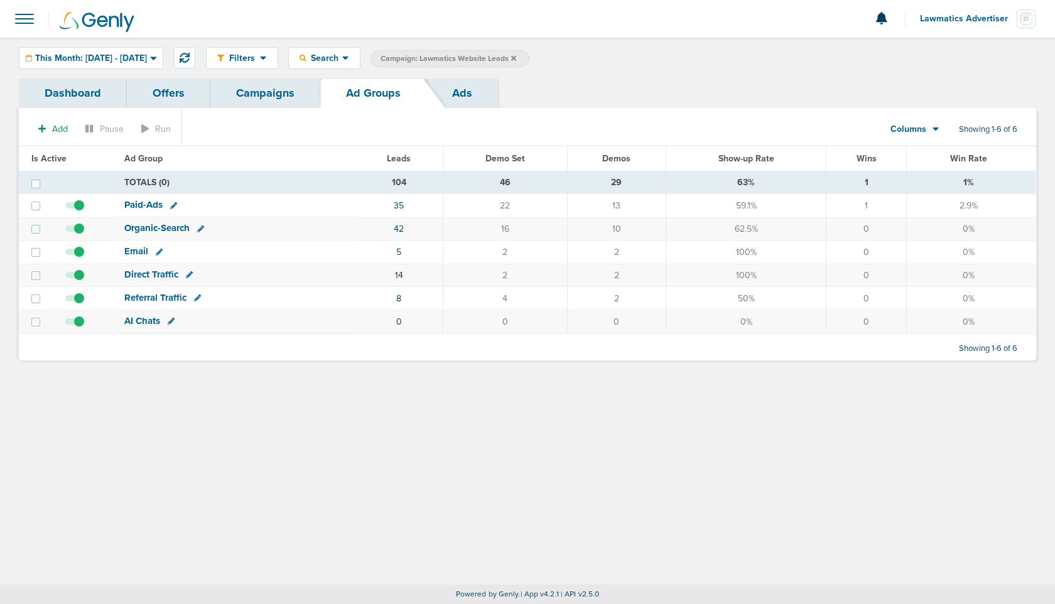
drag, startPoint x: 635, startPoint y: 208, endPoint x: 481, endPoint y: 208, distance: 153.8
click at [481, 208] on tr "Paid-Ads 35 22 13 59.1% 1 2.9%" at bounding box center [527, 205] width 1016 height 23
drag, startPoint x: 483, startPoint y: 156, endPoint x: 526, endPoint y: 296, distance: 147.1
click at [526, 296] on table "Is Active Ad Group Leads Demo Set Demos Show-up Rate Wins Win Rate Is Active Ad…" at bounding box center [527, 240] width 1016 height 188
click at [539, 159] on th "Demo Set" at bounding box center [505, 158] width 124 height 25
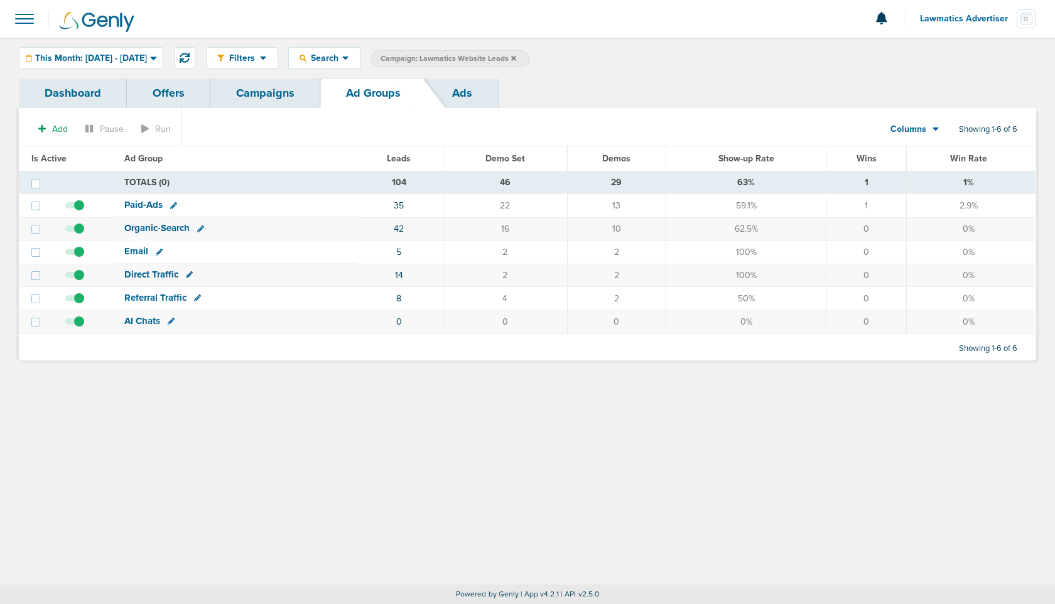
click at [261, 87] on link "Campaigns" at bounding box center [265, 93] width 110 height 30
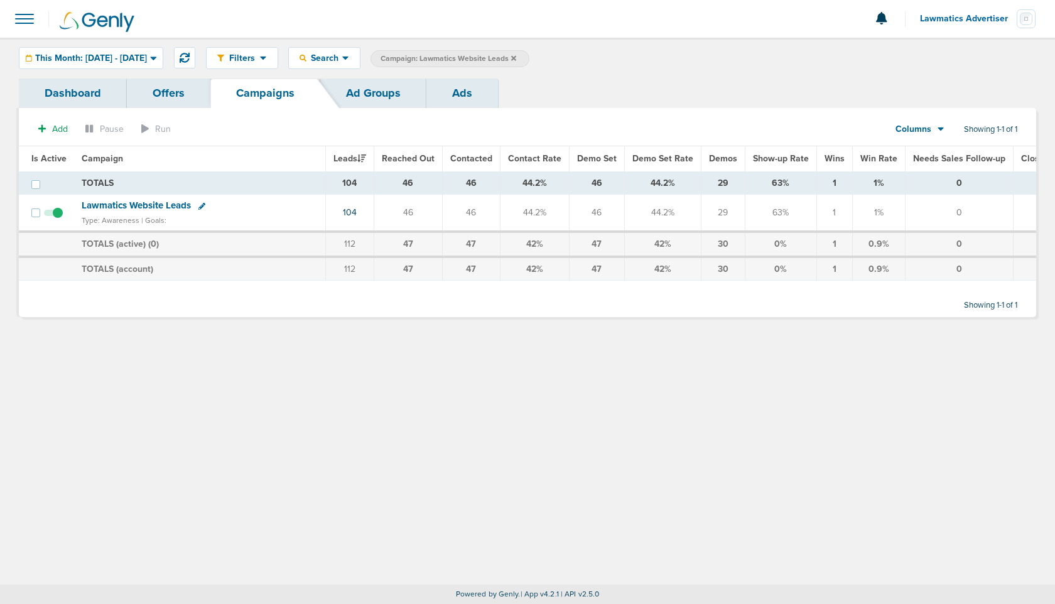
drag, startPoint x: 589, startPoint y: 211, endPoint x: 600, endPoint y: 211, distance: 10.7
click at [599, 211] on td "46" at bounding box center [596, 213] width 55 height 37
click at [516, 58] on icon at bounding box center [513, 57] width 5 height 5
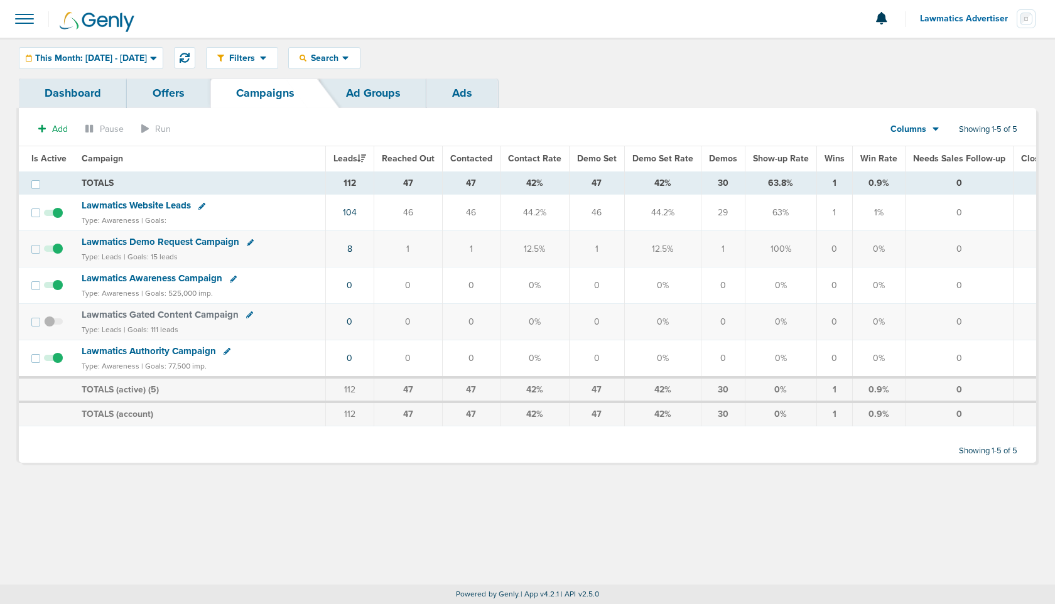
drag, startPoint x: 344, startPoint y: 248, endPoint x: 355, endPoint y: 248, distance: 10.7
click at [355, 248] on td "8" at bounding box center [349, 249] width 48 height 36
drag, startPoint x: 503, startPoint y: 151, endPoint x: 556, endPoint y: 164, distance: 53.9
click at [556, 164] on th "Contact Rate" at bounding box center [534, 158] width 69 height 25
drag, startPoint x: 572, startPoint y: 146, endPoint x: 611, endPoint y: 165, distance: 43.2
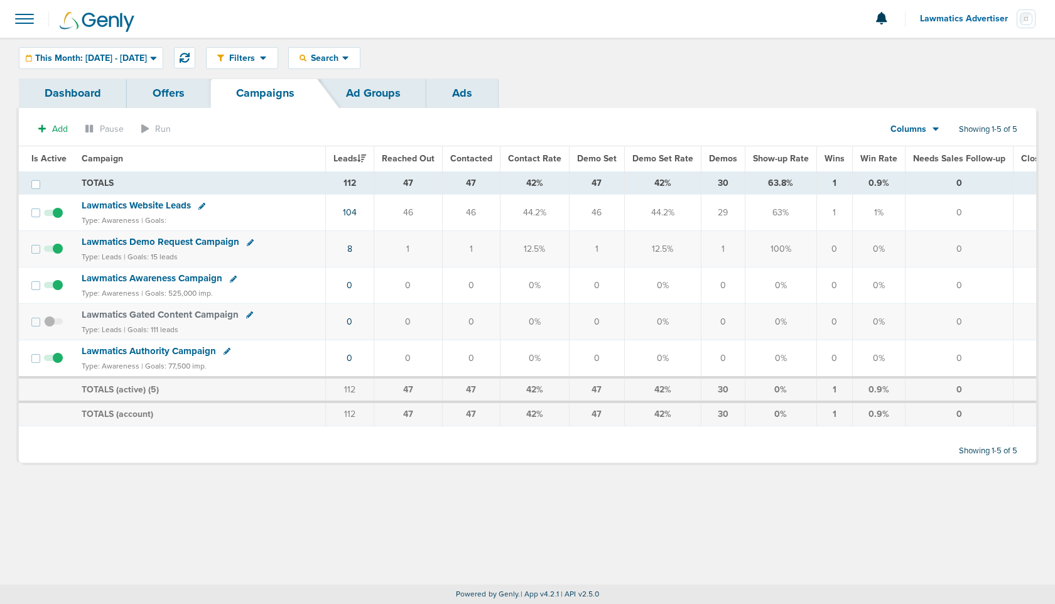
click at [611, 165] on th "Demo Set" at bounding box center [596, 158] width 55 height 25
drag, startPoint x: 399, startPoint y: 183, endPoint x: 412, endPoint y: 183, distance: 13.2
click at [412, 183] on td "47" at bounding box center [407, 182] width 68 height 23
drag, startPoint x: 397, startPoint y: 213, endPoint x: 412, endPoint y: 213, distance: 14.4
click at [412, 213] on td "46" at bounding box center [407, 213] width 68 height 36
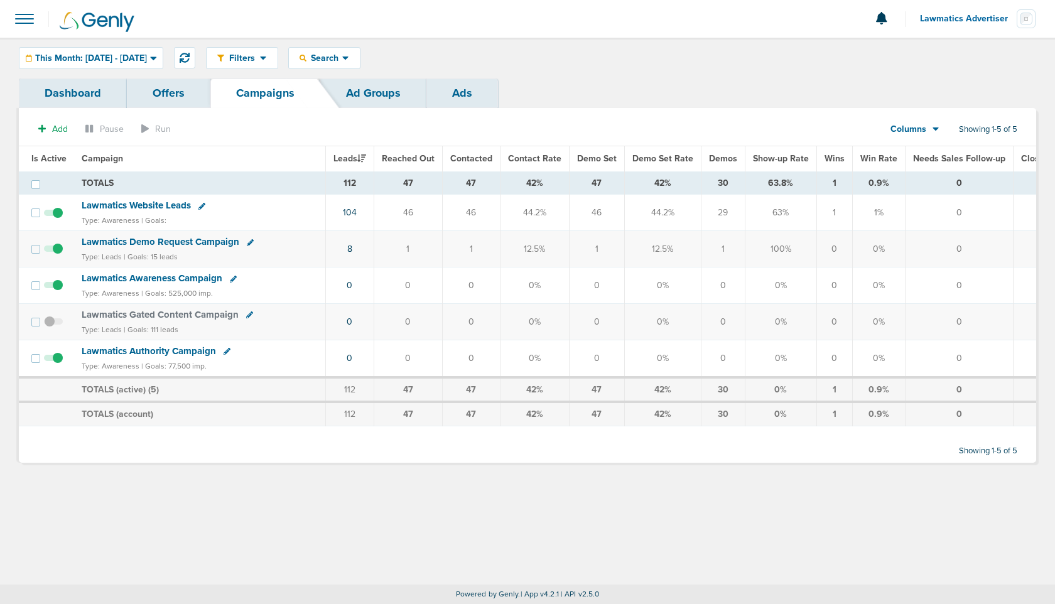
click at [399, 212] on td "46" at bounding box center [407, 213] width 68 height 36
click at [24, 21] on span at bounding box center [25, 19] width 28 height 28
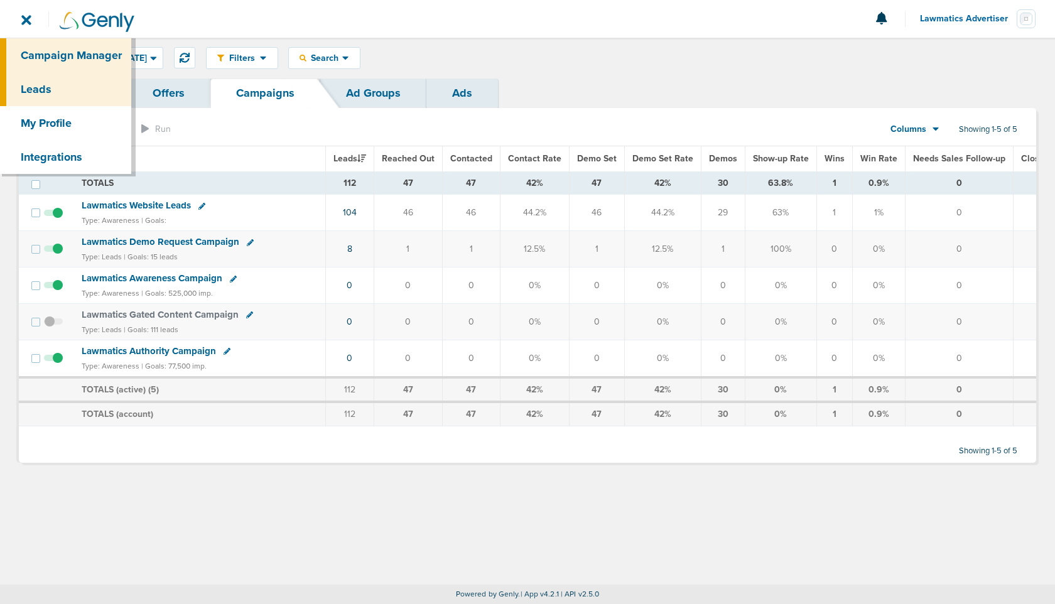
click at [38, 87] on link "Leads" at bounding box center [65, 89] width 131 height 34
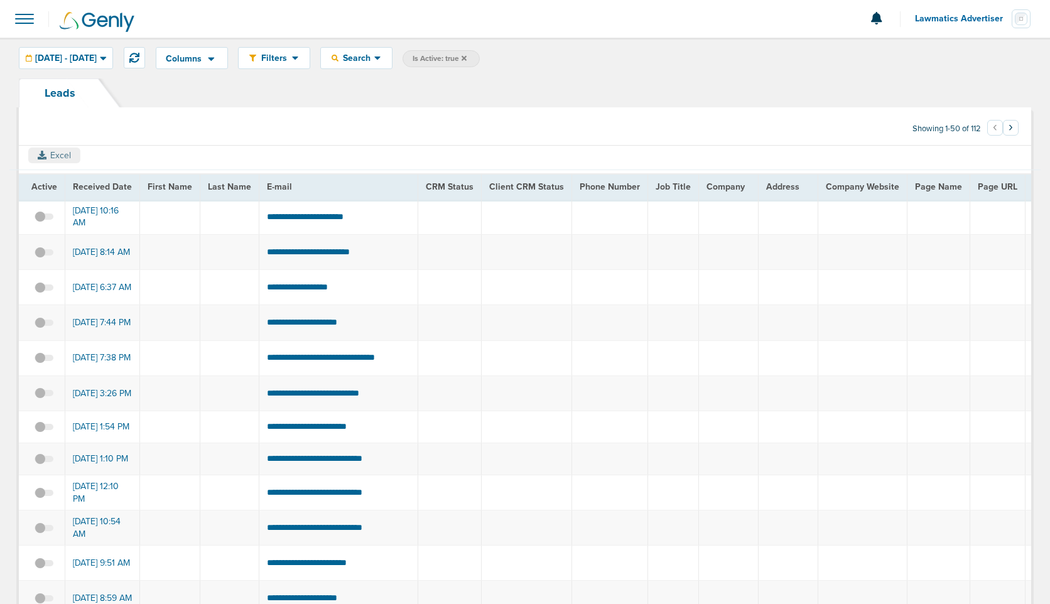
click at [54, 151] on button "Excel" at bounding box center [54, 156] width 52 height 16
click at [30, 15] on span at bounding box center [25, 19] width 28 height 28
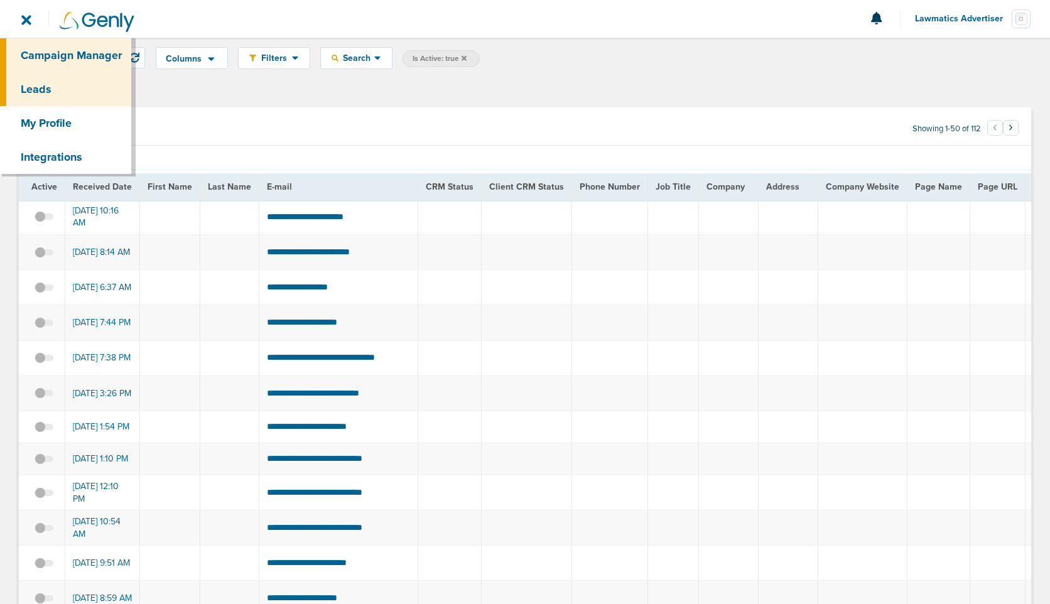
click at [42, 51] on link "Campaign Manager" at bounding box center [65, 55] width 131 height 34
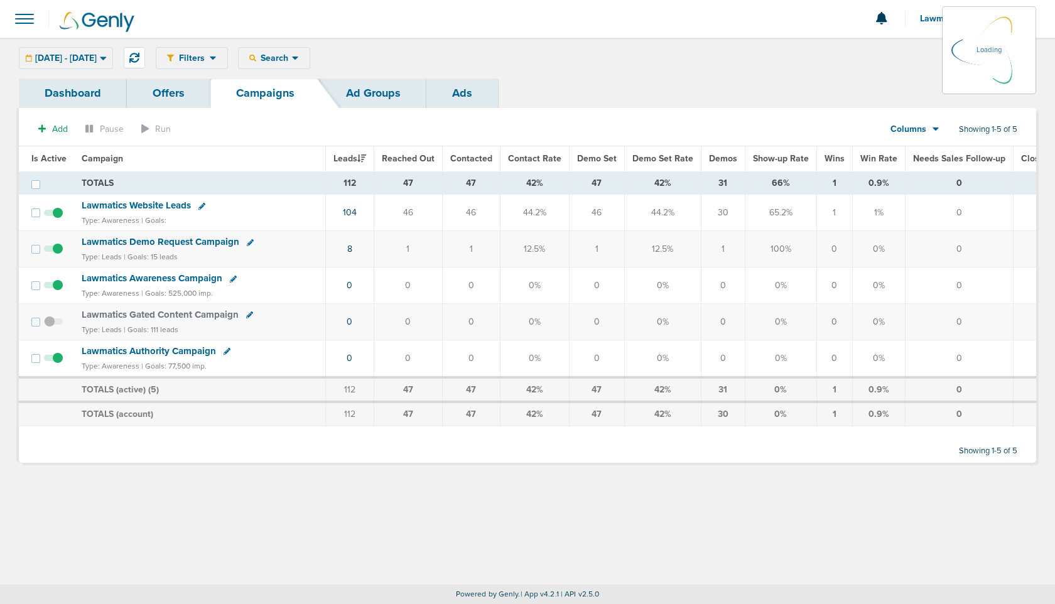
click at [930, 21] on span "Lawmatics Advertiser" at bounding box center [968, 18] width 97 height 9
click at [927, 56] on link "Sign Out" at bounding box center [973, 54] width 126 height 16
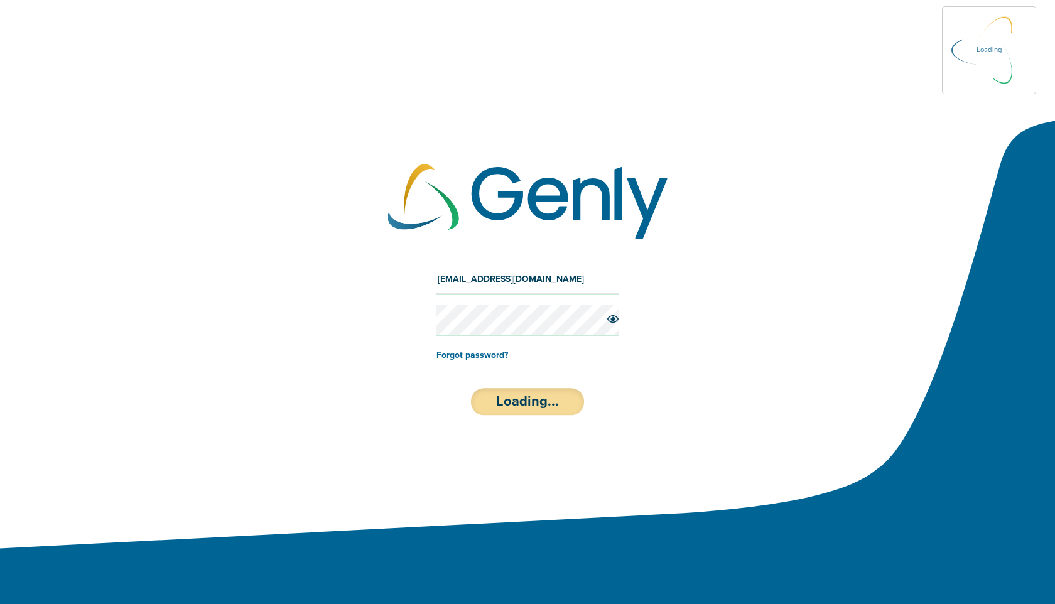
click at [512, 288] on input "[EMAIL_ADDRESS][DOMAIN_NAME]" at bounding box center [527, 279] width 182 height 30
type input "[EMAIL_ADDRESS][DOMAIN_NAME]"
click at [544, 396] on button "Sign-in" at bounding box center [528, 401] width 114 height 27
